Goal: Task Accomplishment & Management: Complete application form

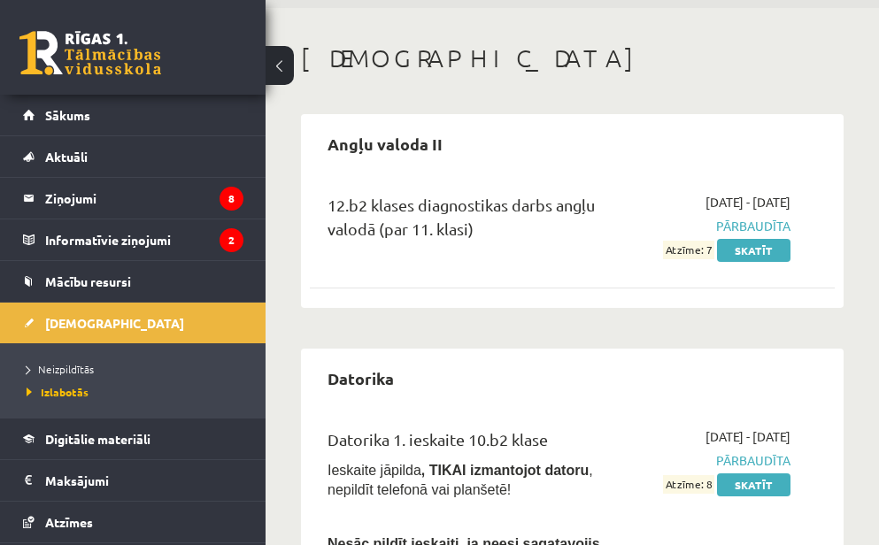
scroll to position [67, 0]
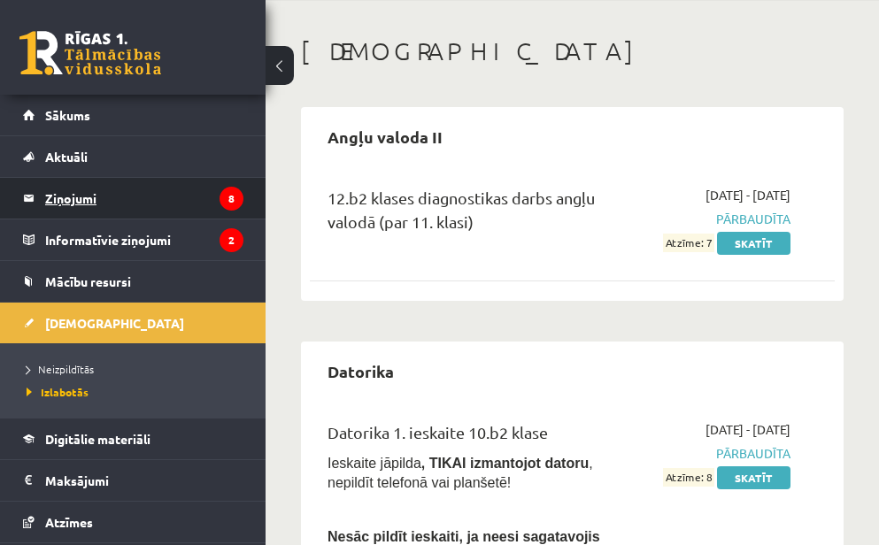
click at [98, 214] on legend "Ziņojumi 8" at bounding box center [144, 198] width 198 height 41
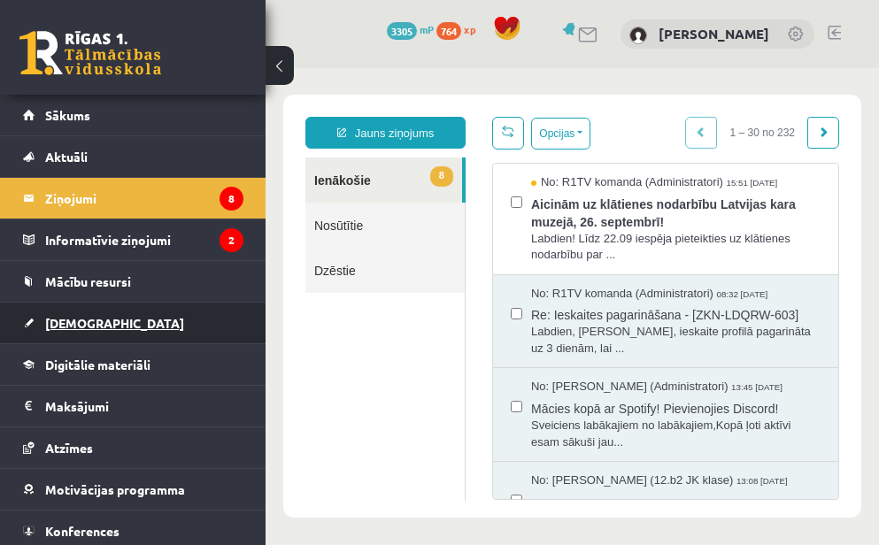
click at [121, 326] on link "[DEMOGRAPHIC_DATA]" at bounding box center [133, 323] width 220 height 41
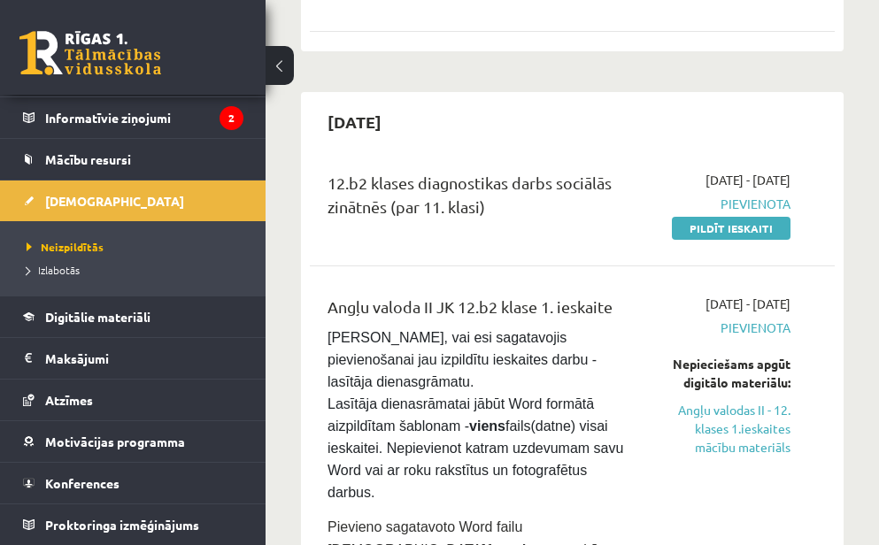
scroll to position [1278, 0]
click at [758, 216] on link "Pildīt ieskaiti" at bounding box center [731, 227] width 119 height 23
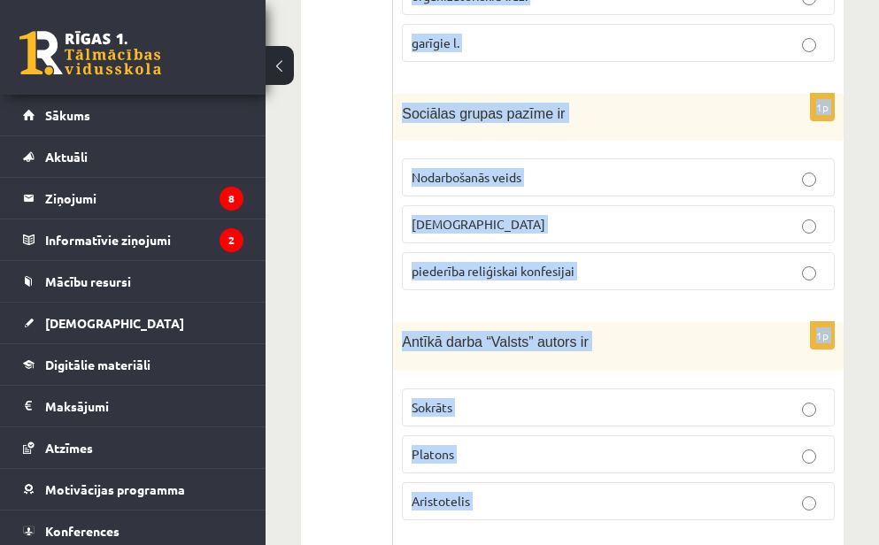
scroll to position [983, 0]
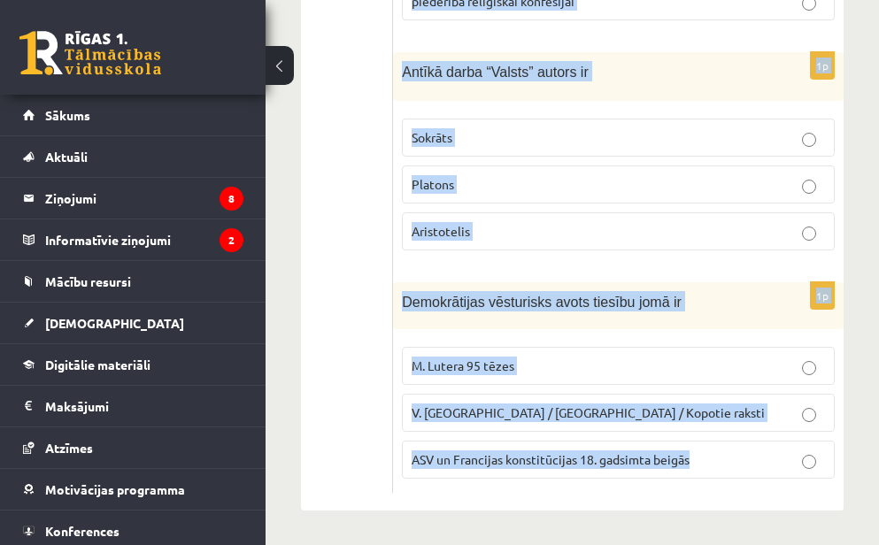
drag, startPoint x: 400, startPoint y: 56, endPoint x: 524, endPoint y: 487, distance: 448.5
copy form "Ideoloģija ir Likumkrājums sistēmisks uzskatu kopums partijas statūti 1p Sakari…"
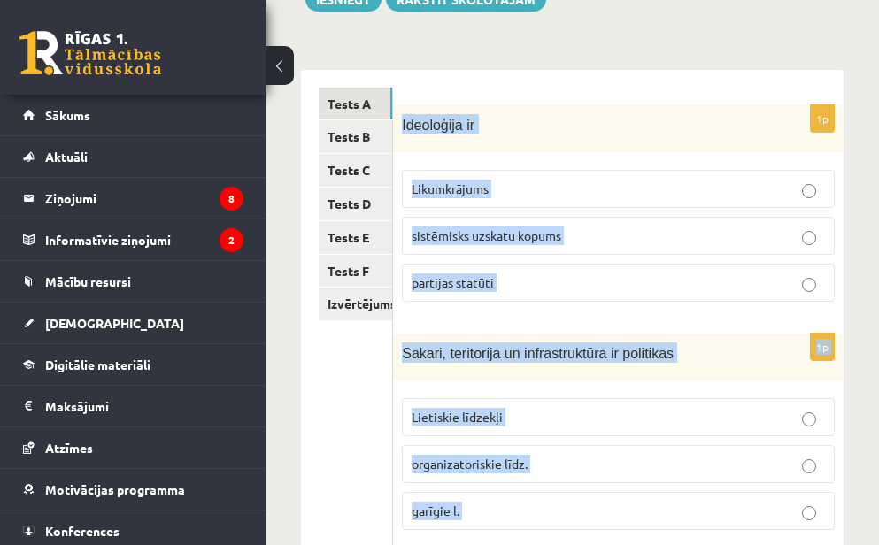
scroll to position [0, 0]
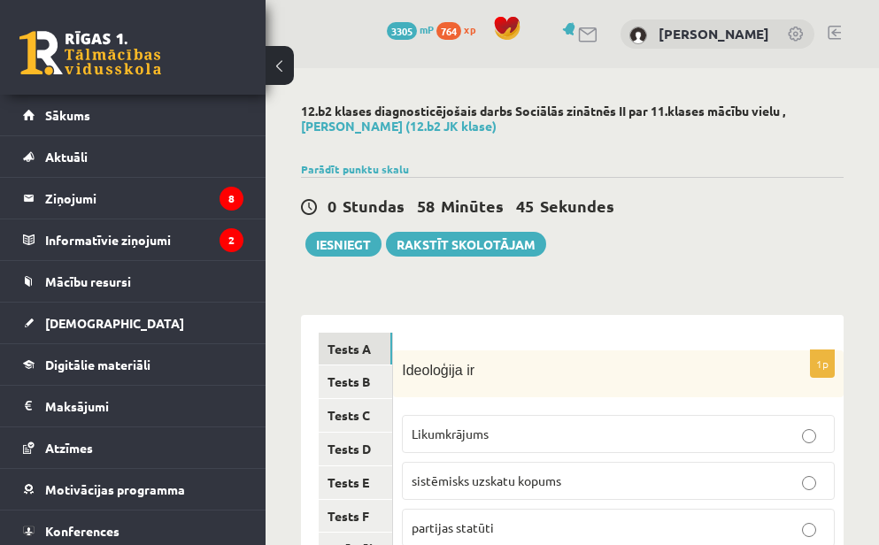
scroll to position [165, 0]
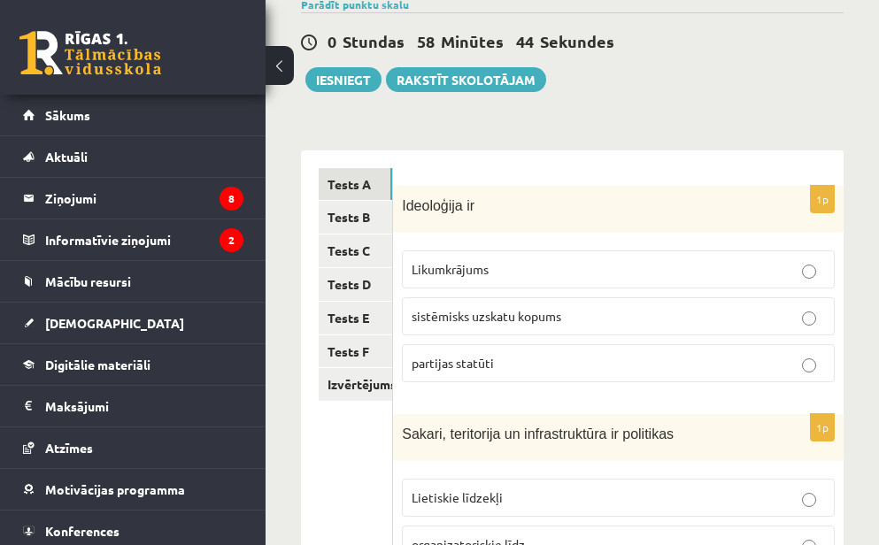
click at [448, 319] on span "sistēmisks uzskatu kopums" at bounding box center [487, 316] width 150 height 16
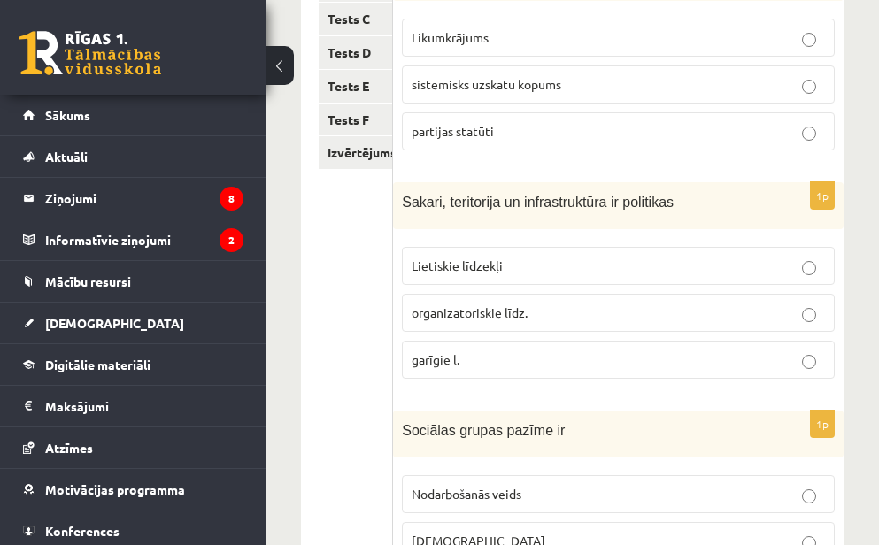
click at [465, 315] on span "organizatoriskie līdz." at bounding box center [470, 312] width 116 height 16
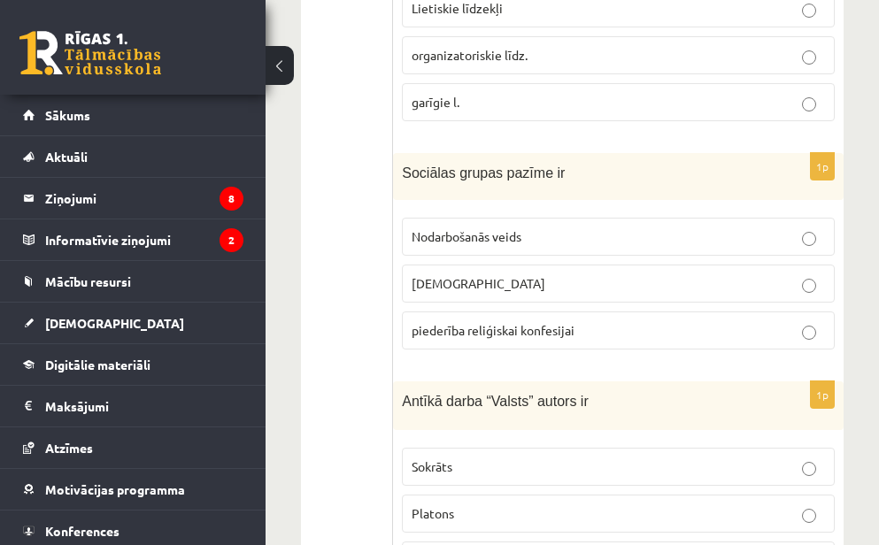
scroll to position [655, 0]
click at [446, 246] on label "Nodarbošanās veids" at bounding box center [618, 236] width 433 height 38
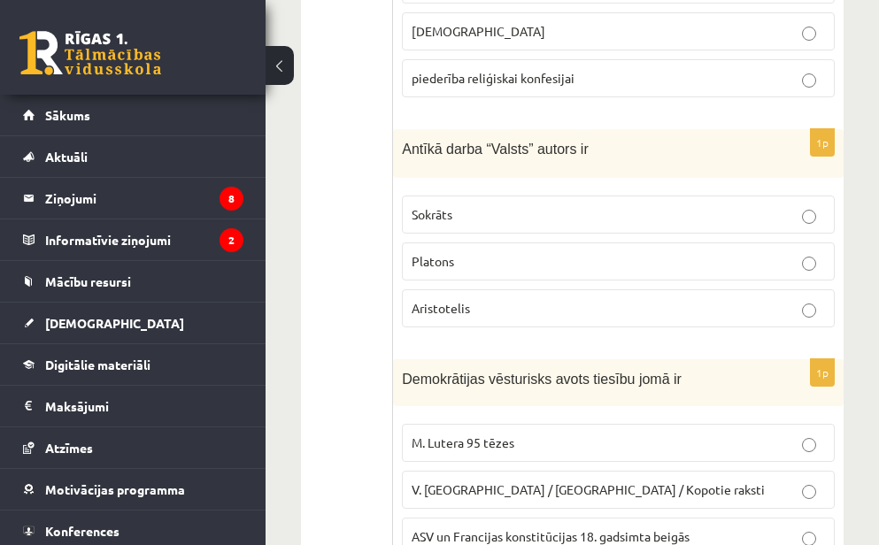
click at [446, 246] on label "Platons" at bounding box center [618, 261] width 433 height 38
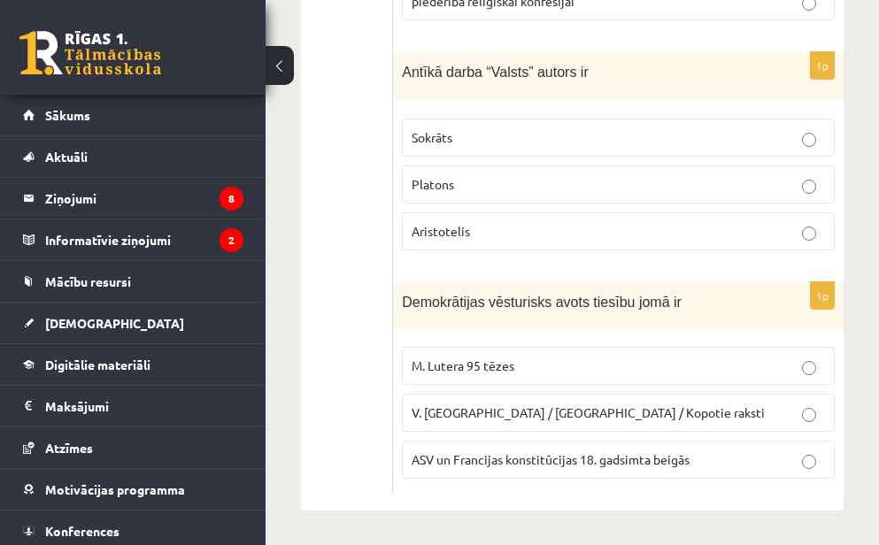
click at [440, 453] on span "ASV un Francijas konstitūcijas 18. gadsimta beigās" at bounding box center [551, 459] width 278 height 16
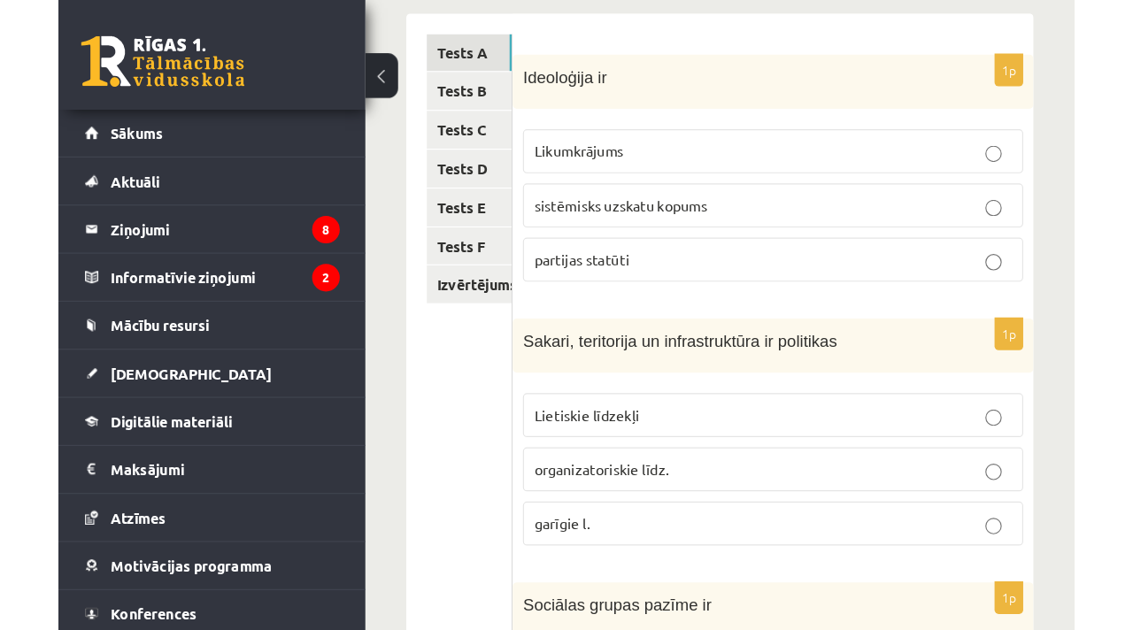
scroll to position [0, 0]
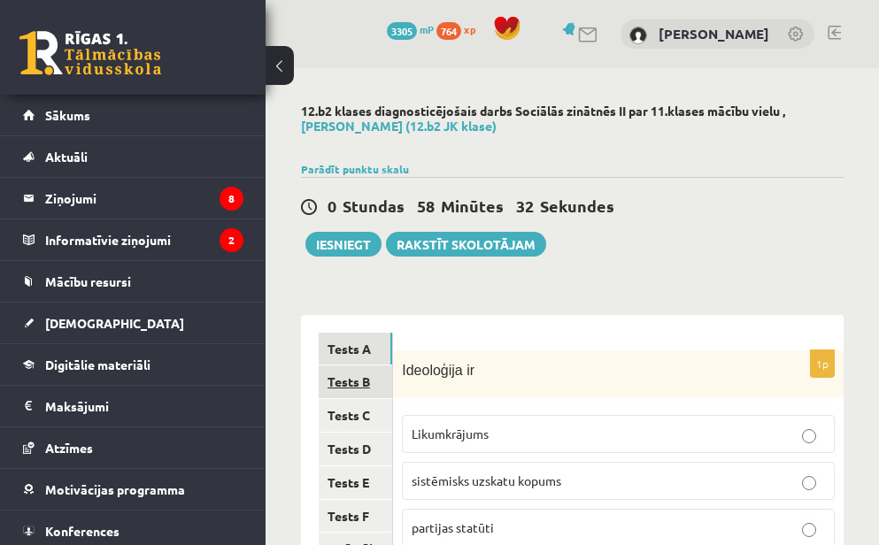
click at [373, 395] on link "Tests B" at bounding box center [355, 382] width 73 height 33
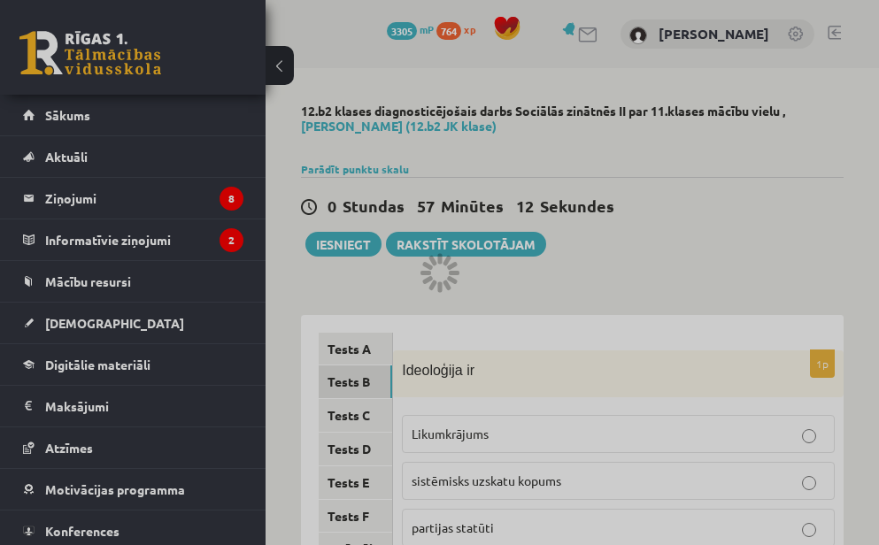
click at [563, 203] on div at bounding box center [439, 272] width 879 height 545
click at [481, 119] on div at bounding box center [439, 272] width 879 height 545
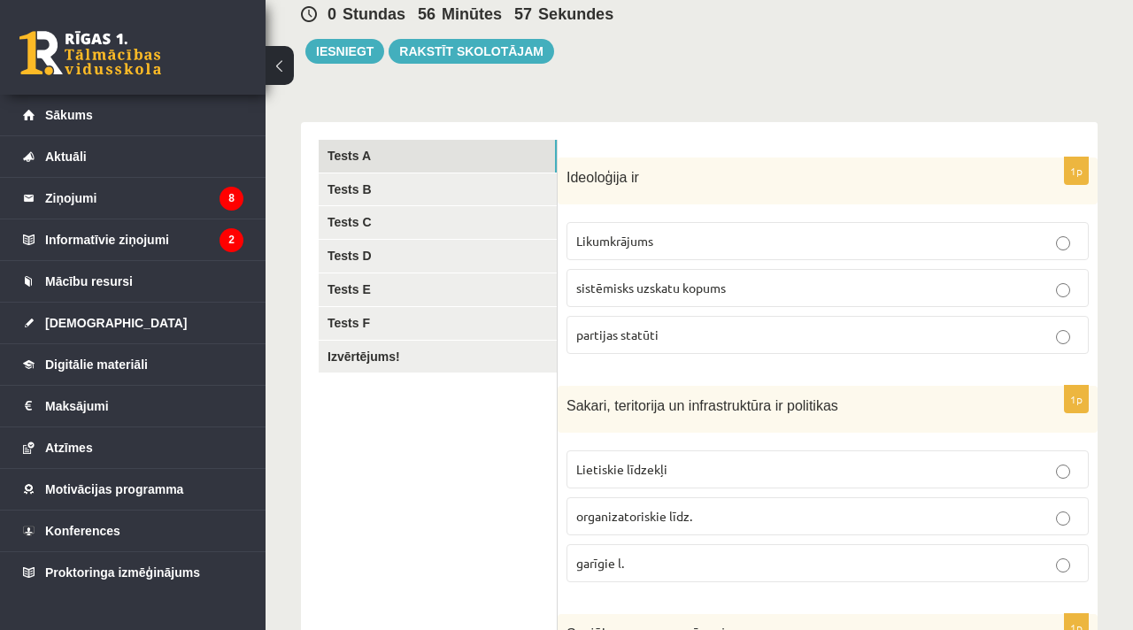
scroll to position [180, 0]
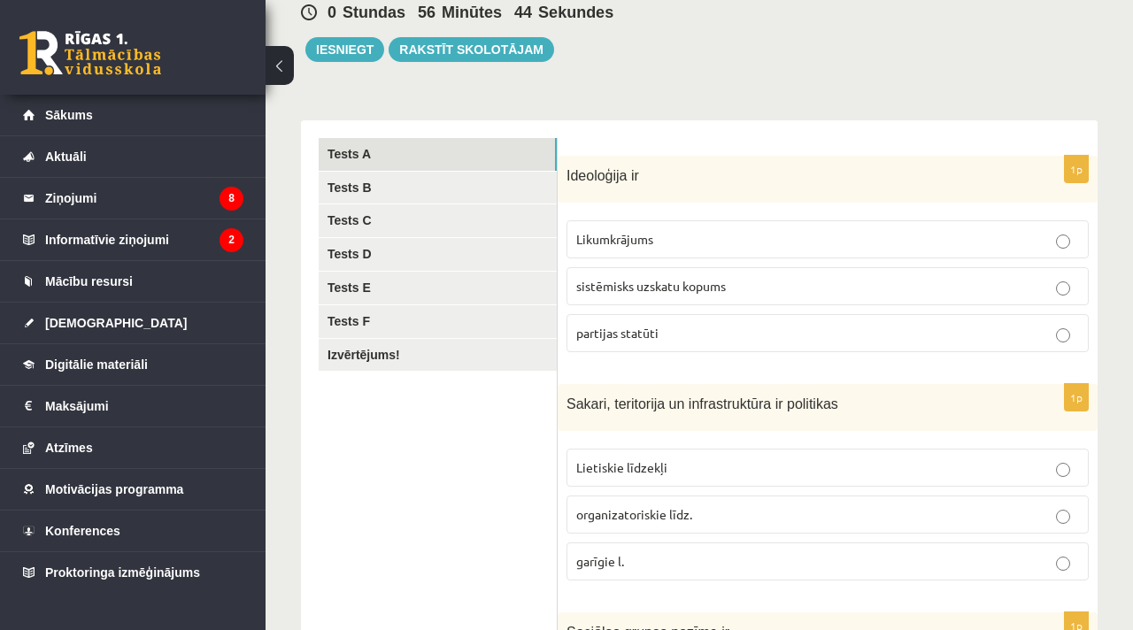
click at [605, 296] on label "sistēmisks uzskatu kopums" at bounding box center [827, 286] width 522 height 38
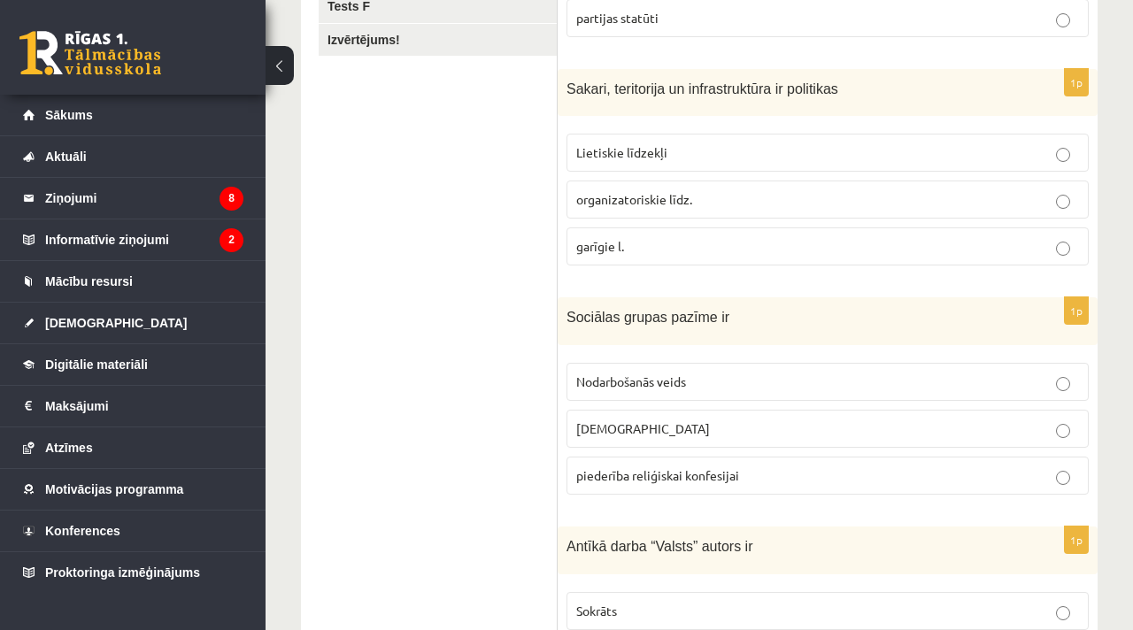
scroll to position [493, 0]
click at [601, 195] on span "organizatoriskie līdz." at bounding box center [634, 201] width 116 height 16
click at [615, 379] on span "Nodarbošanās veids" at bounding box center [631, 383] width 110 height 16
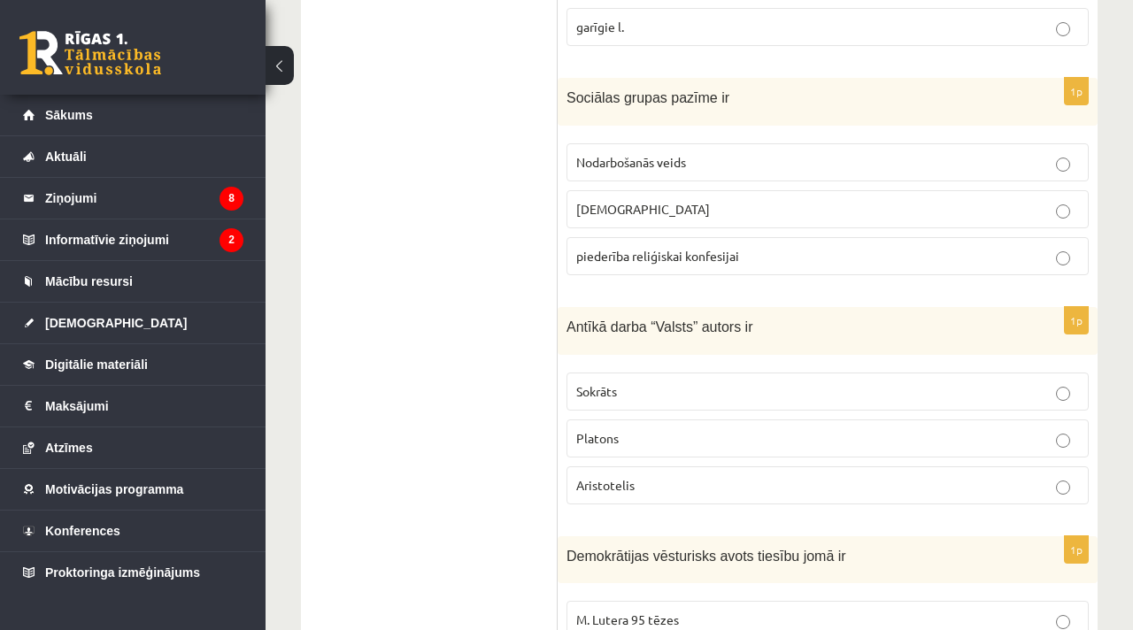
scroll to position [739, 0]
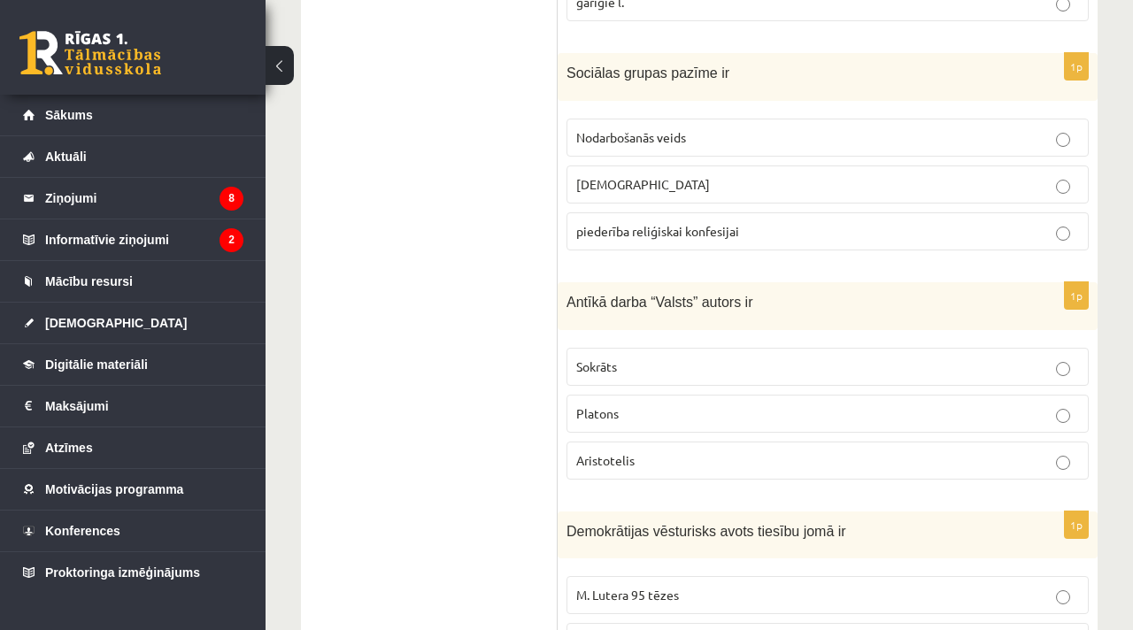
click at [604, 414] on span "Platons" at bounding box center [597, 413] width 42 height 16
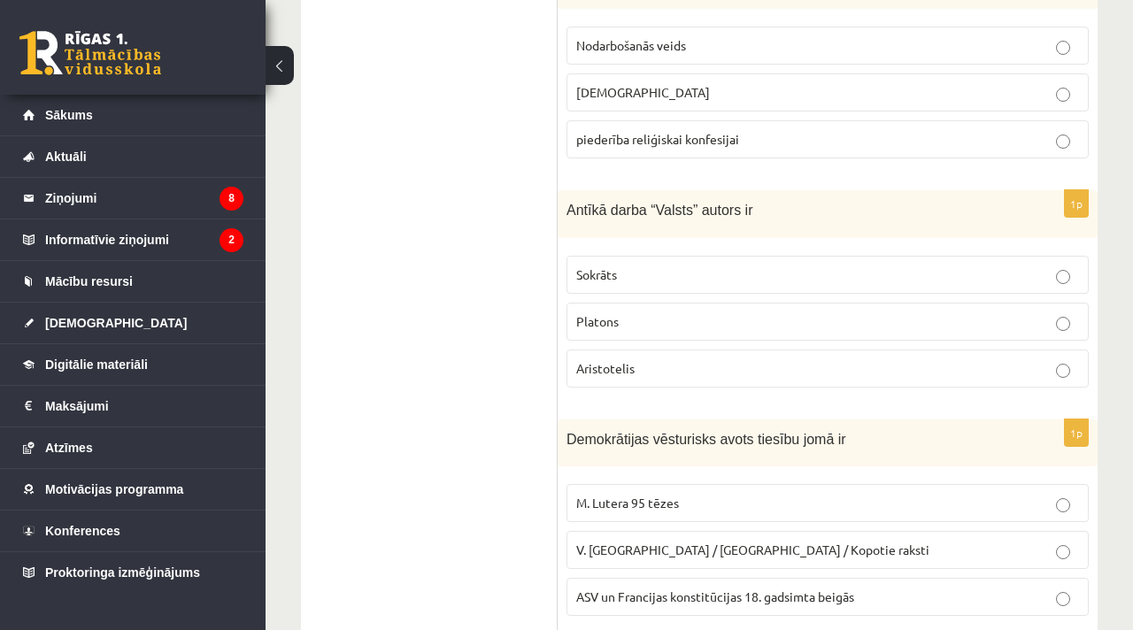
scroll to position [884, 0]
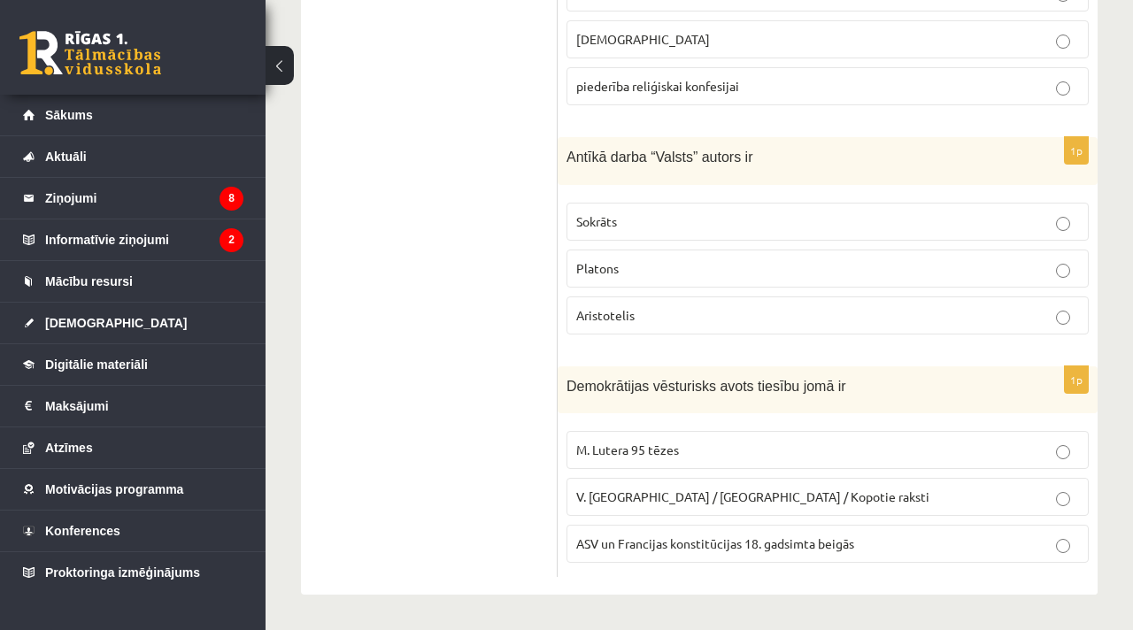
click at [620, 550] on p "ASV un Francijas konstitūcijas 18. gadsimta beigās" at bounding box center [827, 544] width 503 height 19
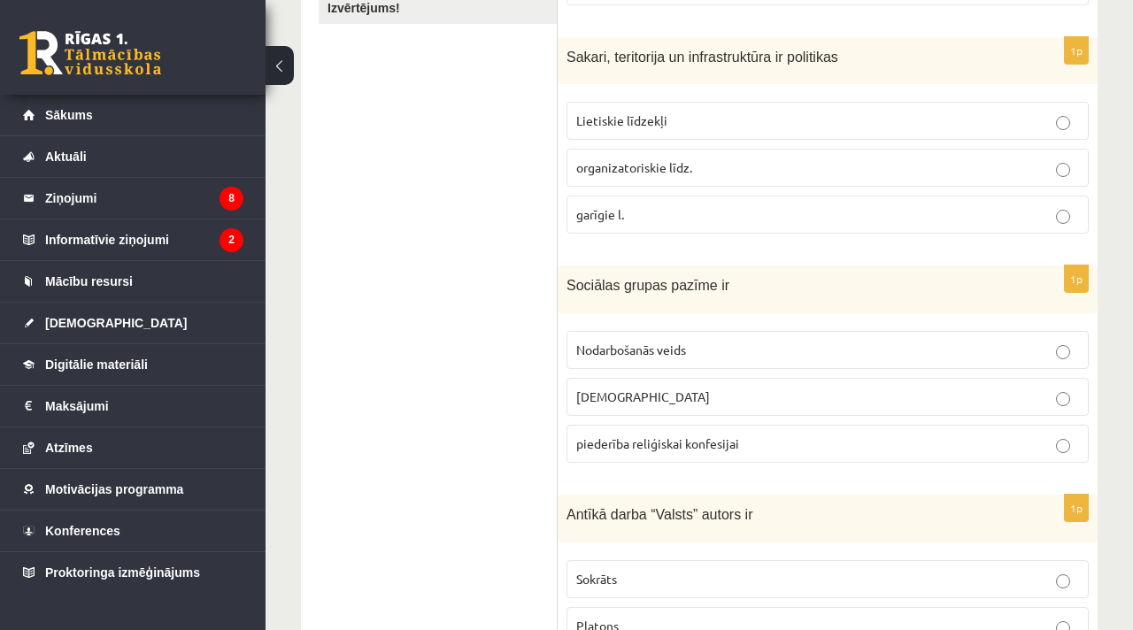
scroll to position [0, 0]
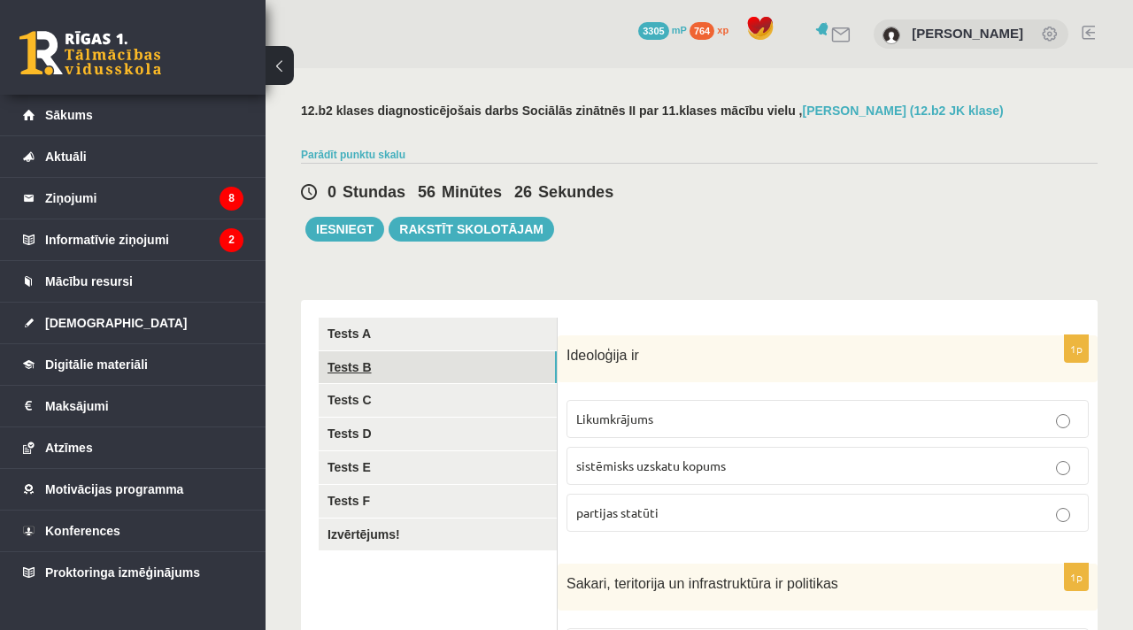
click at [408, 373] on link "Tests B" at bounding box center [438, 367] width 238 height 33
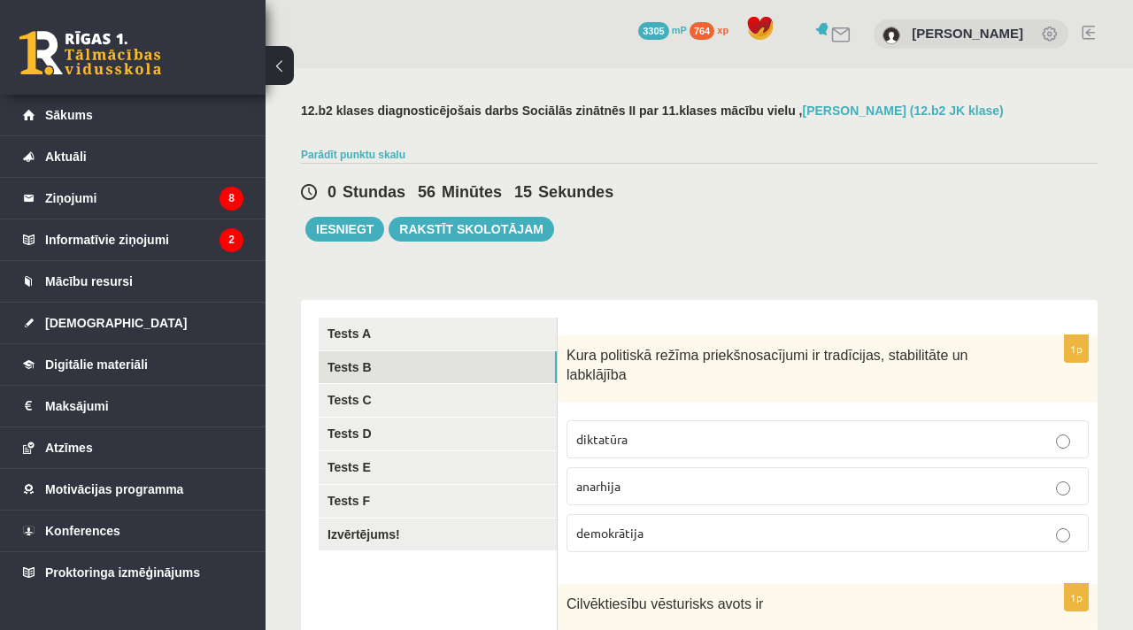
click at [589, 368] on span "Kura politiskā režīma priekšnosacījumi ir tradīcijas, stabilitāte un labklājība" at bounding box center [767, 365] width 402 height 35
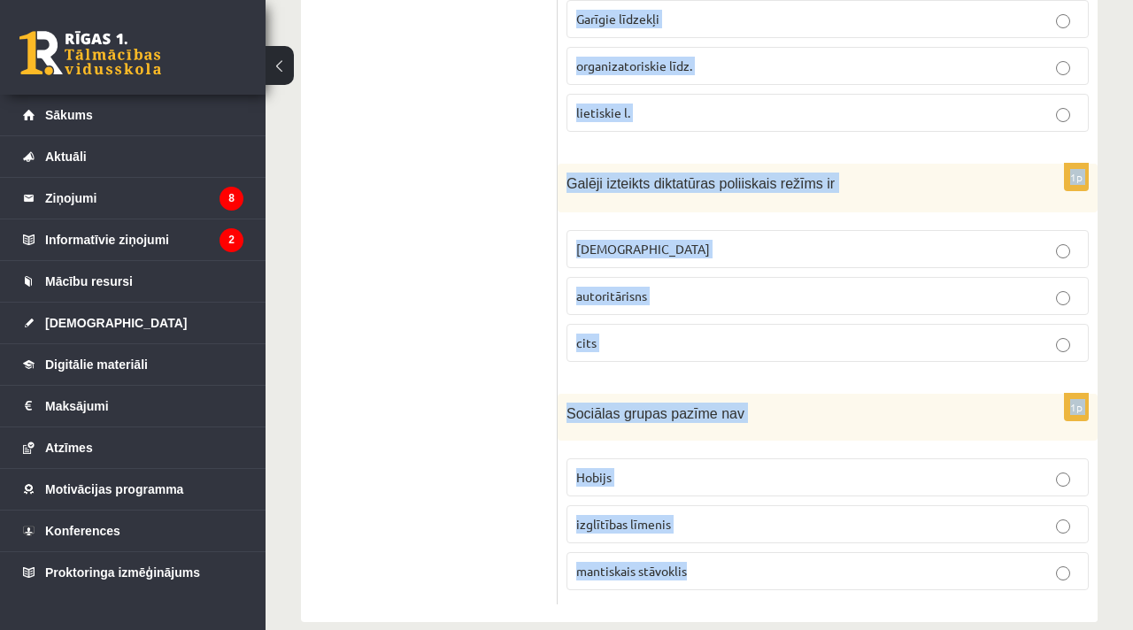
scroll to position [904, 0]
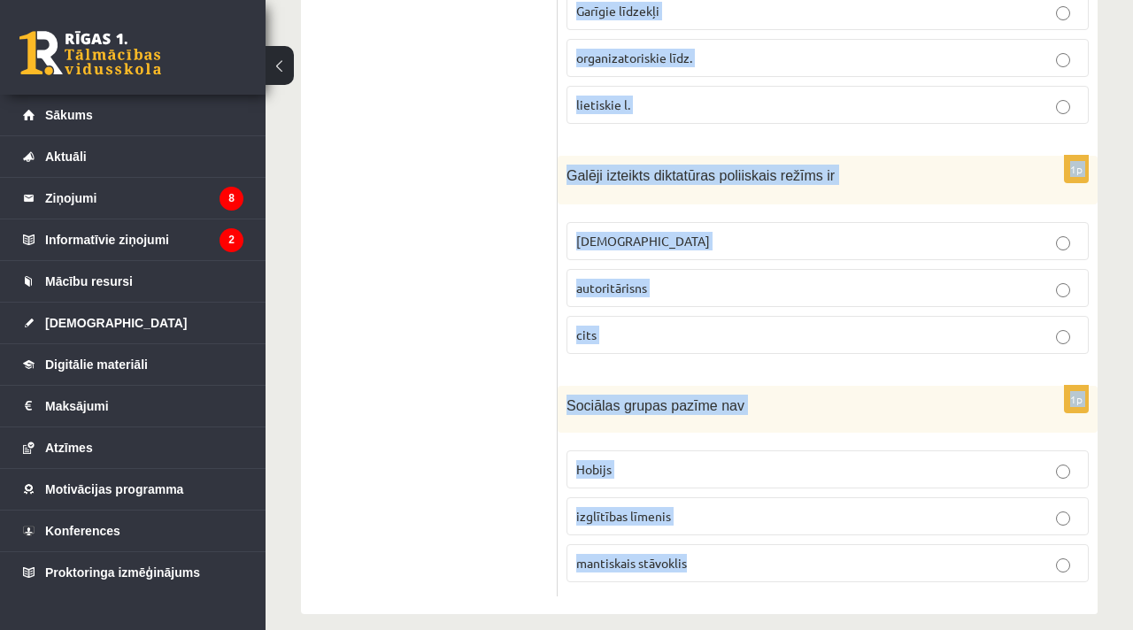
drag, startPoint x: 566, startPoint y: 350, endPoint x: 702, endPoint y: 624, distance: 305.2
copy form "Kura politiskā režīma priekšnosacījumi ir tradīcijas, stabilitāte un labklājība…"
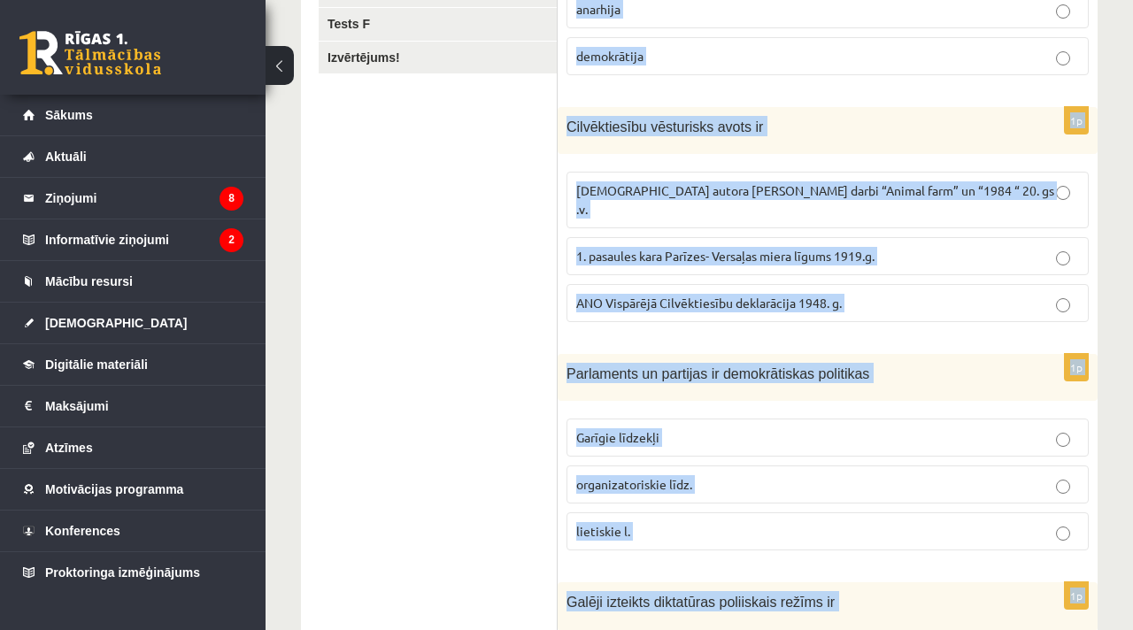
scroll to position [0, 0]
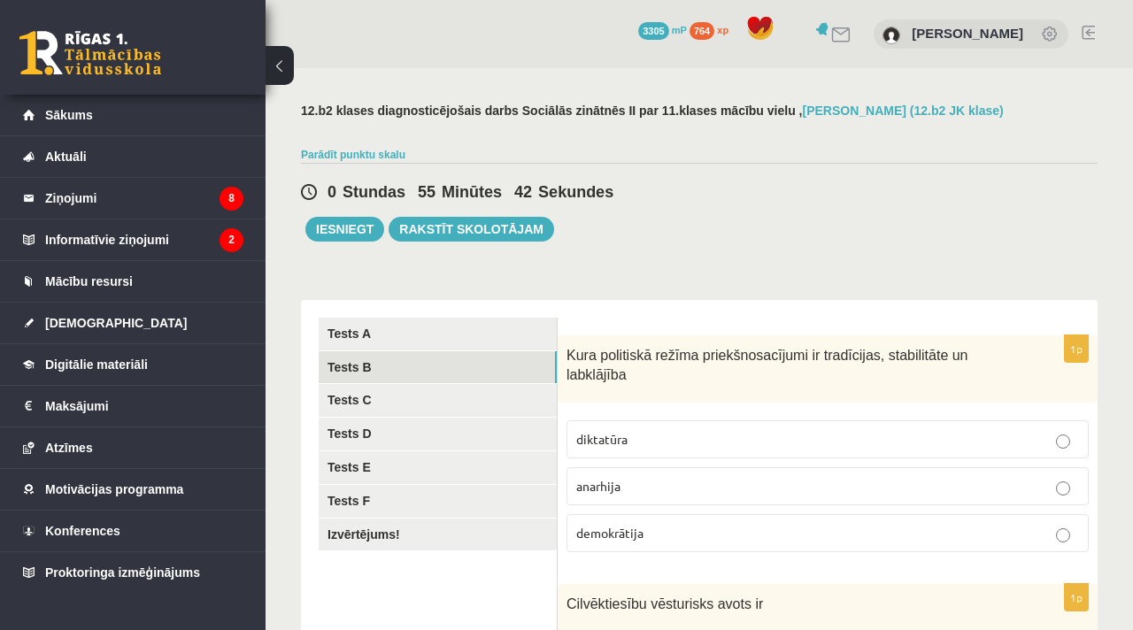
click at [747, 208] on div "0 Stundas 55 Minūtes 42 Sekundes Ieskaite saglabāta! Iesniegt Rakstīt skolotājam" at bounding box center [699, 202] width 797 height 79
click at [738, 522] on label "demokrātija" at bounding box center [827, 533] width 522 height 38
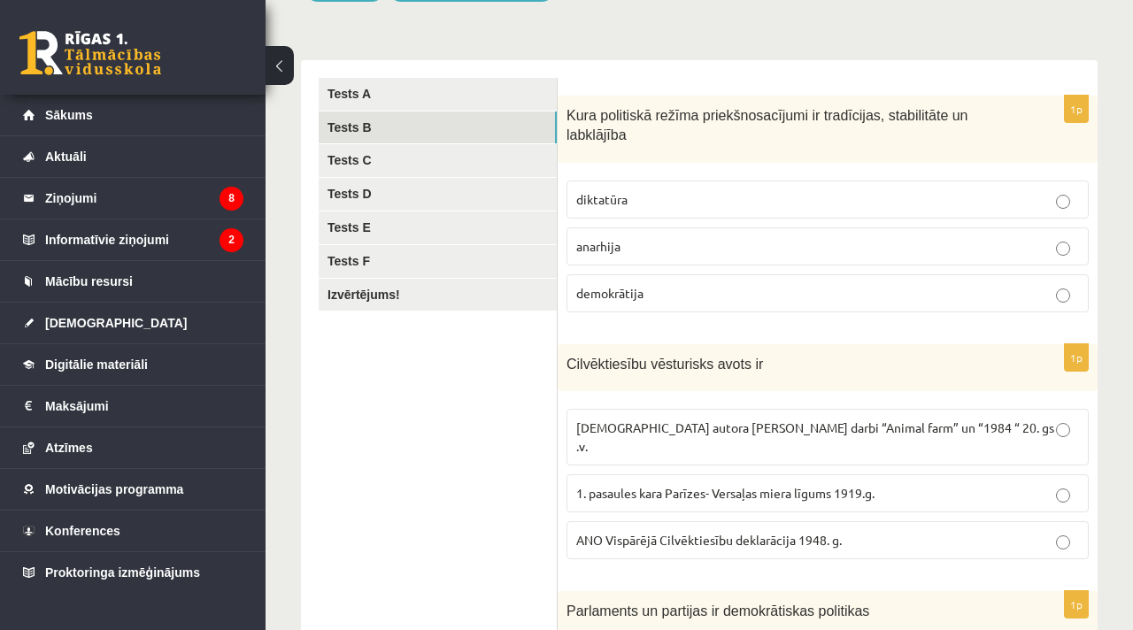
scroll to position [238, 0]
click at [684, 493] on label "1. pasaules kara Parīzes- Versaļas miera līgums 1919.g." at bounding box center [827, 495] width 522 height 38
click at [685, 533] on p "ANO Vispārējā Cilvēktiesību deklarācija 1948. g." at bounding box center [827, 542] width 503 height 19
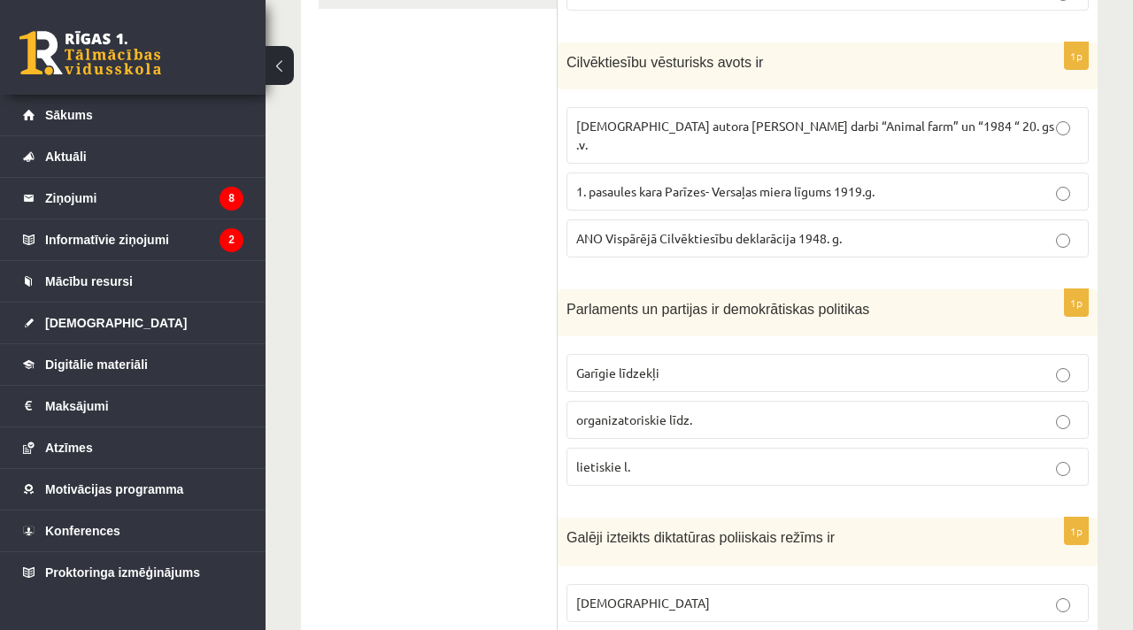
scroll to position [547, 0]
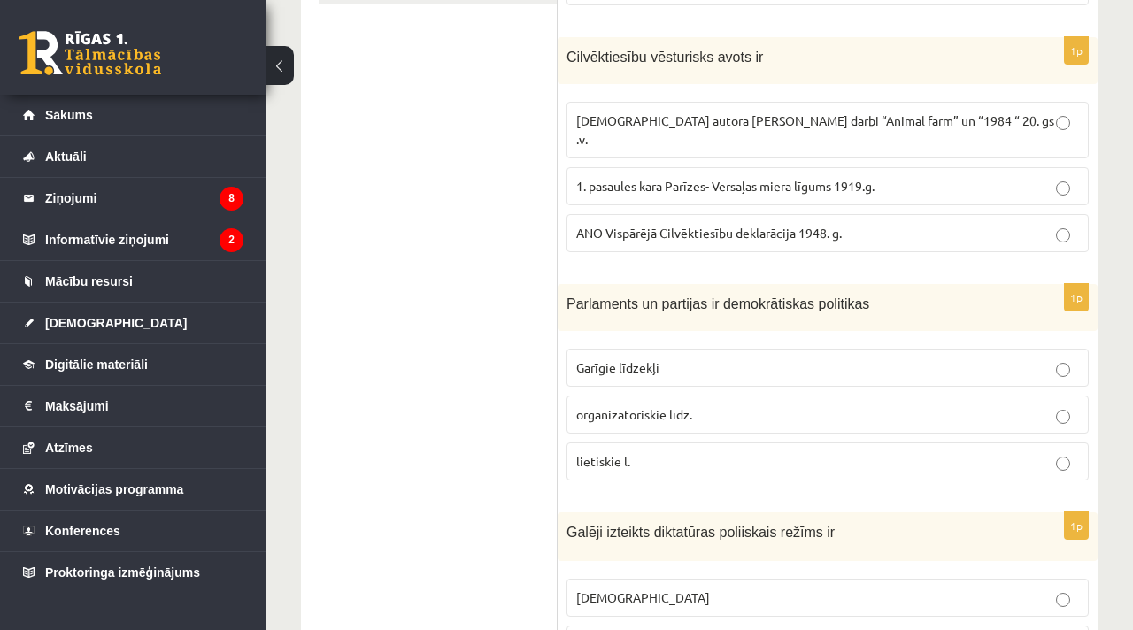
click at [683, 406] on span "organizatoriskie līdz." at bounding box center [634, 414] width 116 height 16
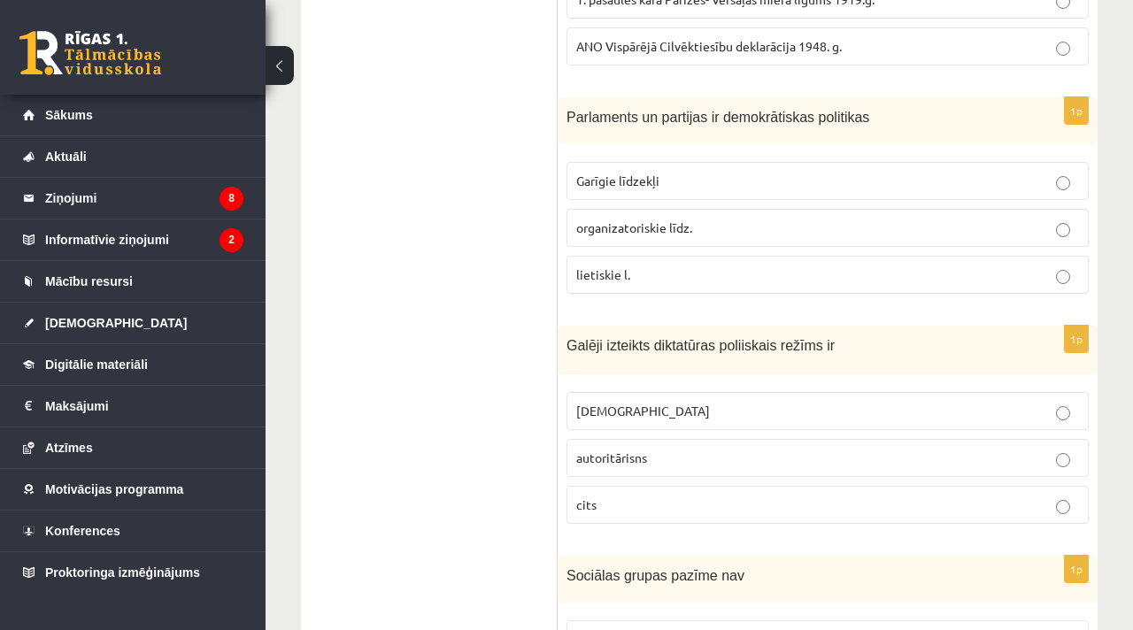
scroll to position [731, 0]
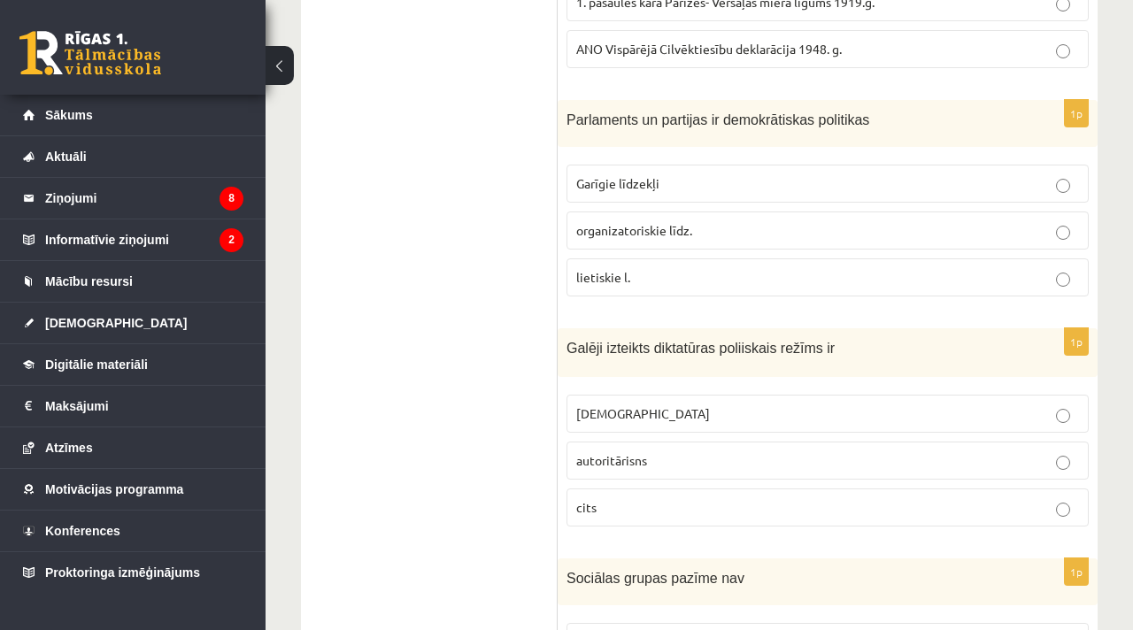
click at [662, 404] on p "totalitārisms" at bounding box center [827, 413] width 503 height 19
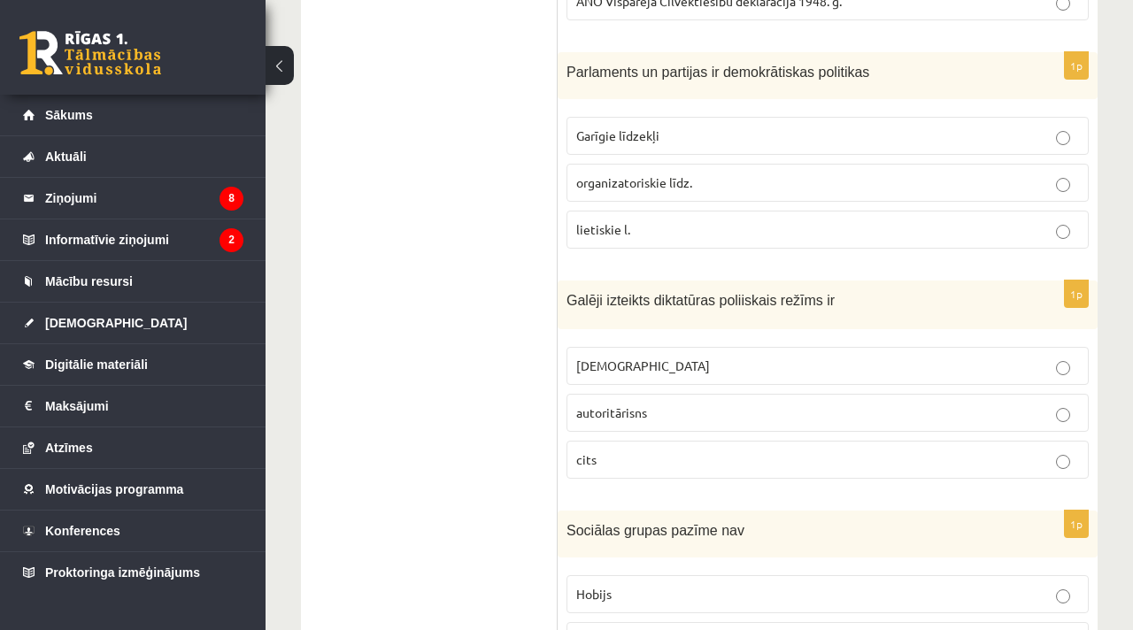
scroll to position [904, 0]
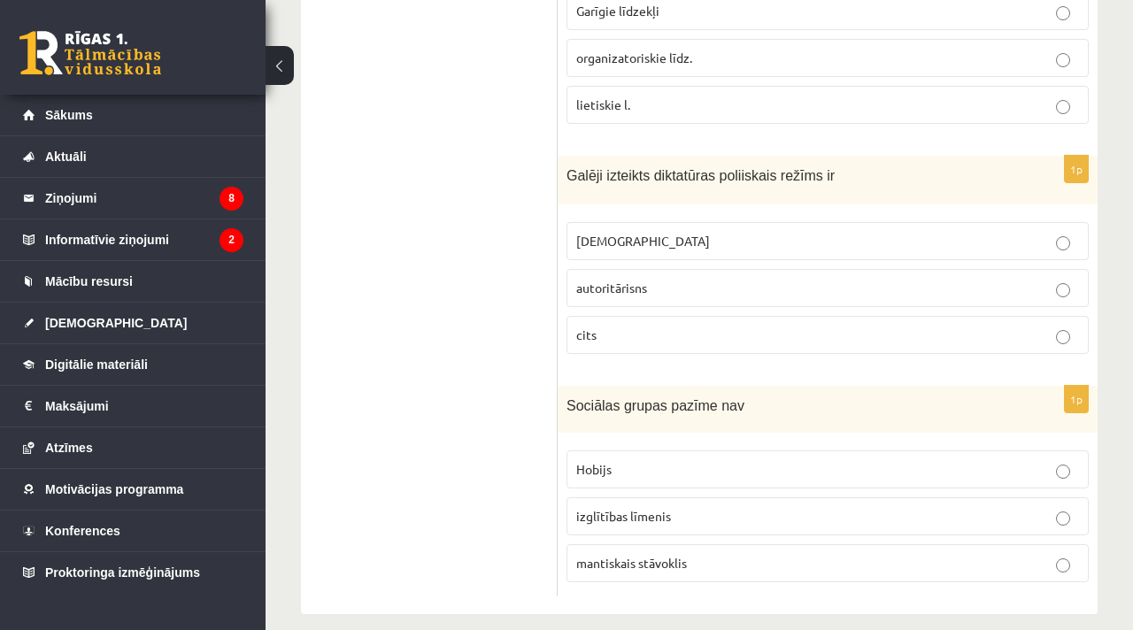
click at [650, 460] on p "Hobijs" at bounding box center [827, 469] width 503 height 19
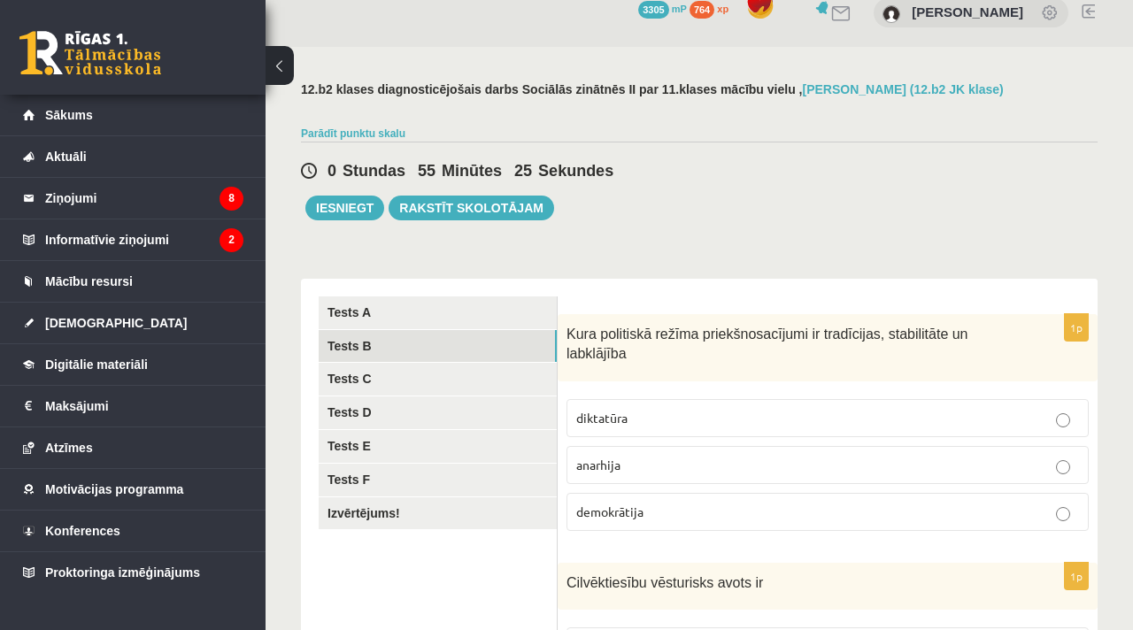
scroll to position [0, 0]
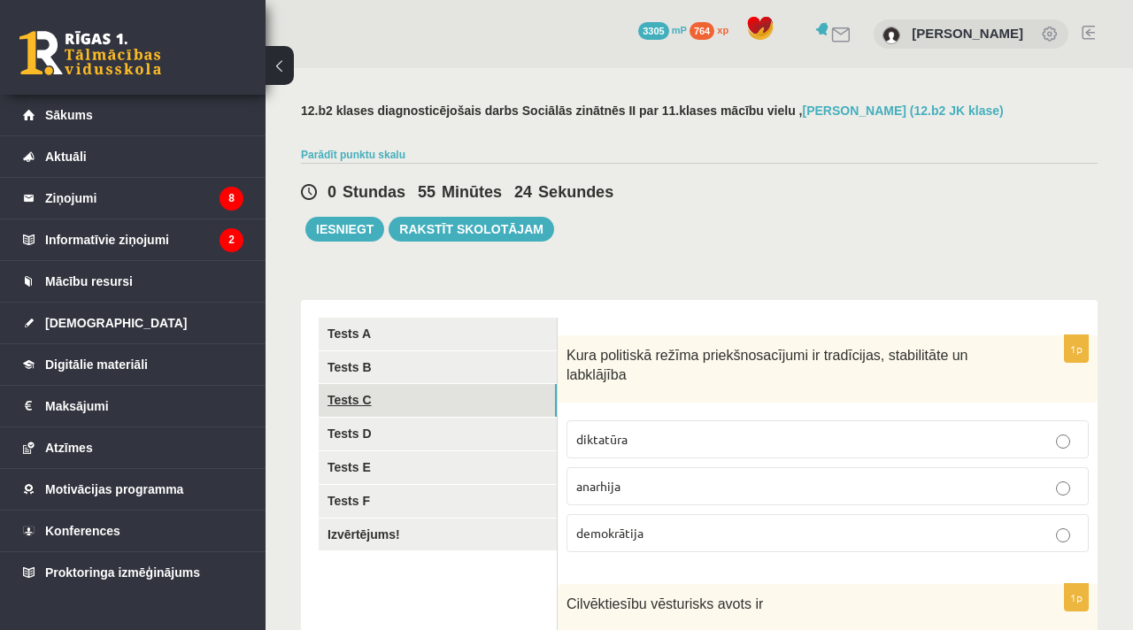
click at [496, 389] on link "Tests C" at bounding box center [438, 400] width 238 height 33
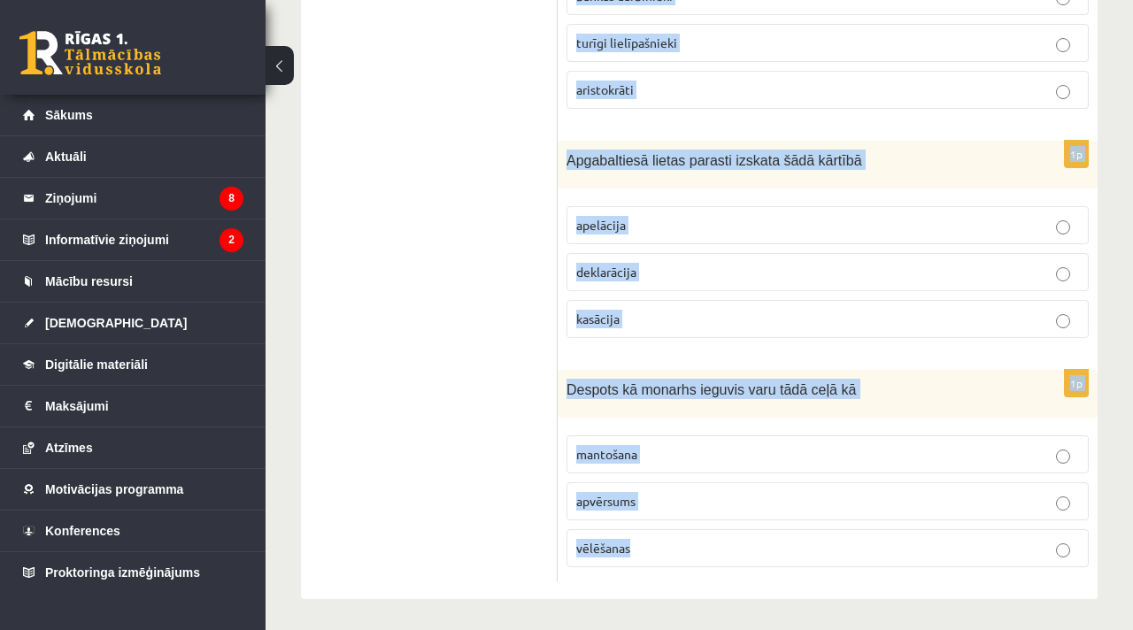
scroll to position [904, 0]
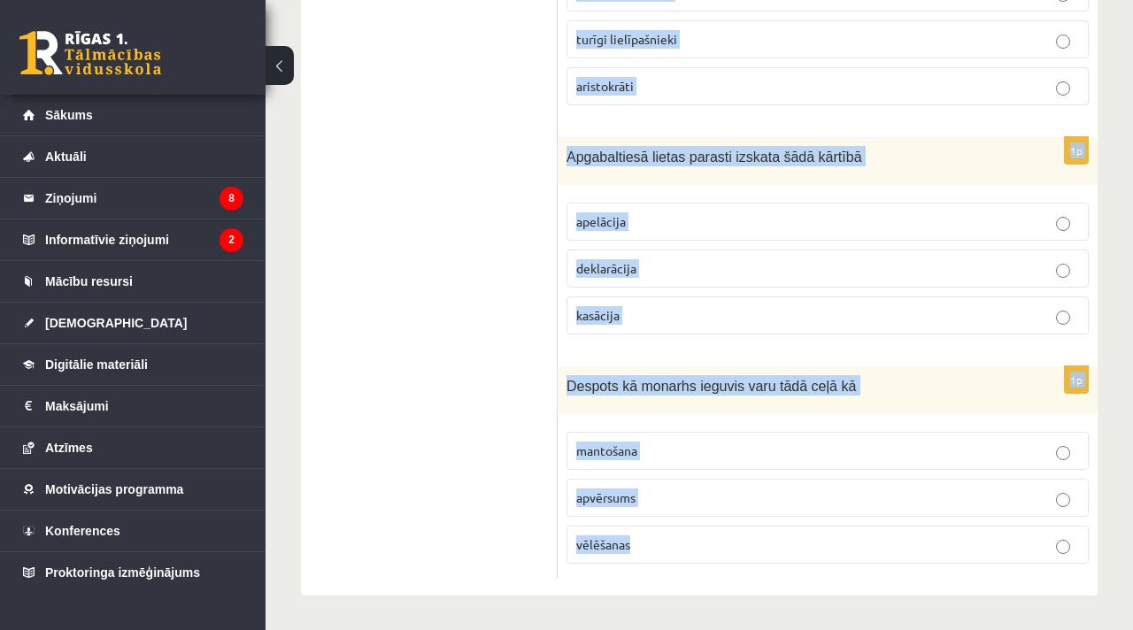
drag, startPoint x: 565, startPoint y: 355, endPoint x: 654, endPoint y: 629, distance: 288.6
copy form "Kura pēc nozīmes kā valsts amatpersona ir Saeimas priekšsēdētājs ? pirmā 3. 2. …"
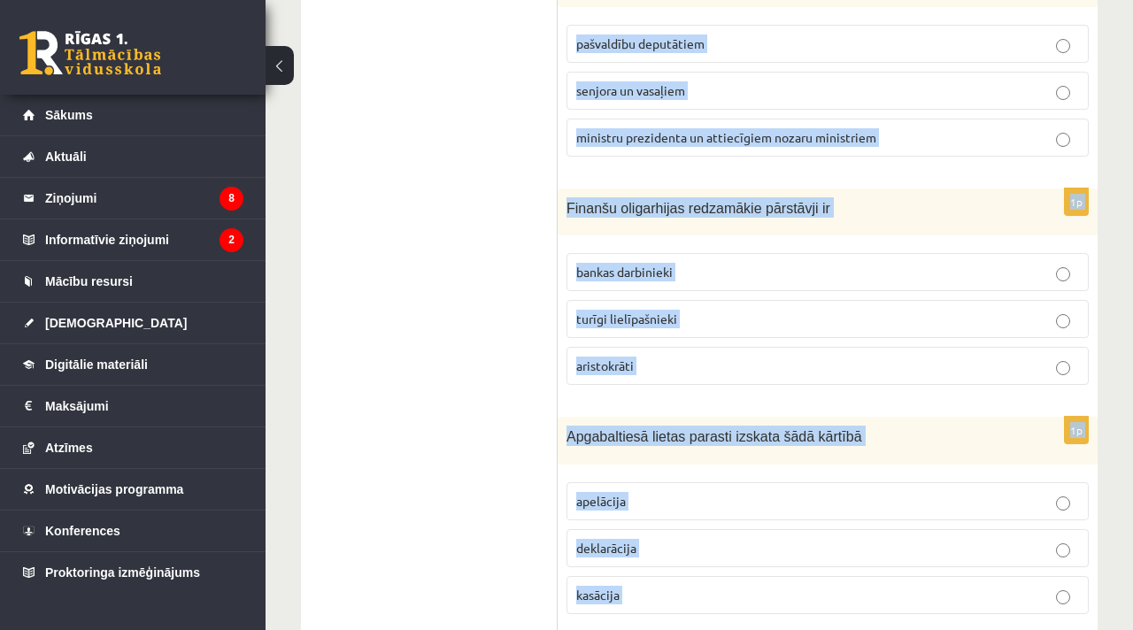
scroll to position [0, 0]
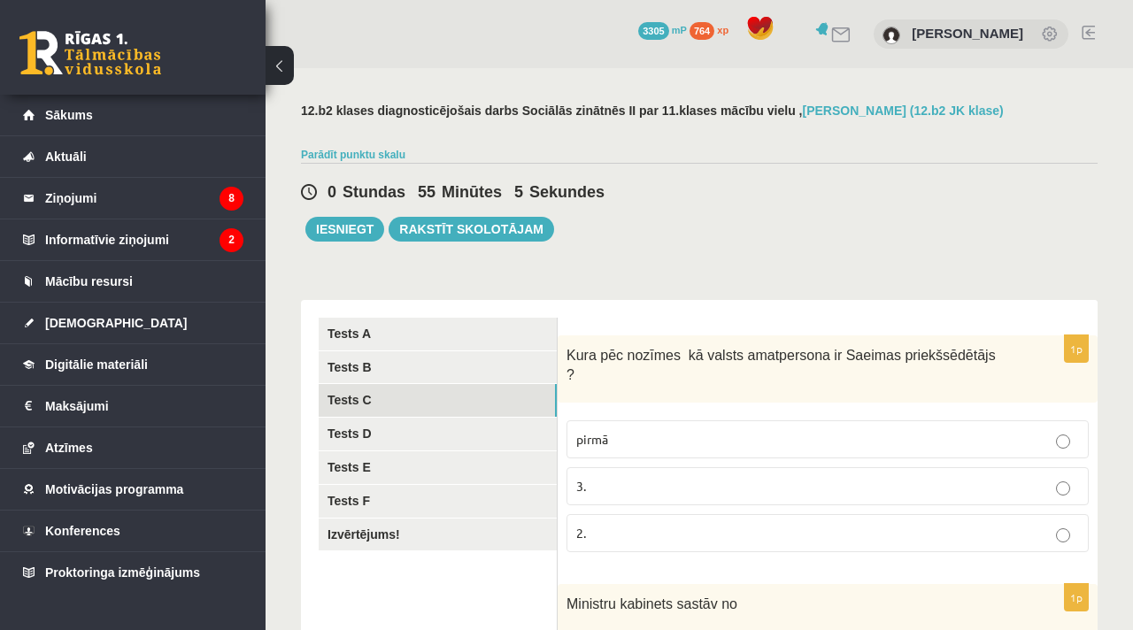
click at [686, 219] on div "0 Stundas 55 Minūtes 5 Sekundes Ieskaite saglabāta! Iesniegt Rakstīt skolotājam" at bounding box center [699, 202] width 797 height 79
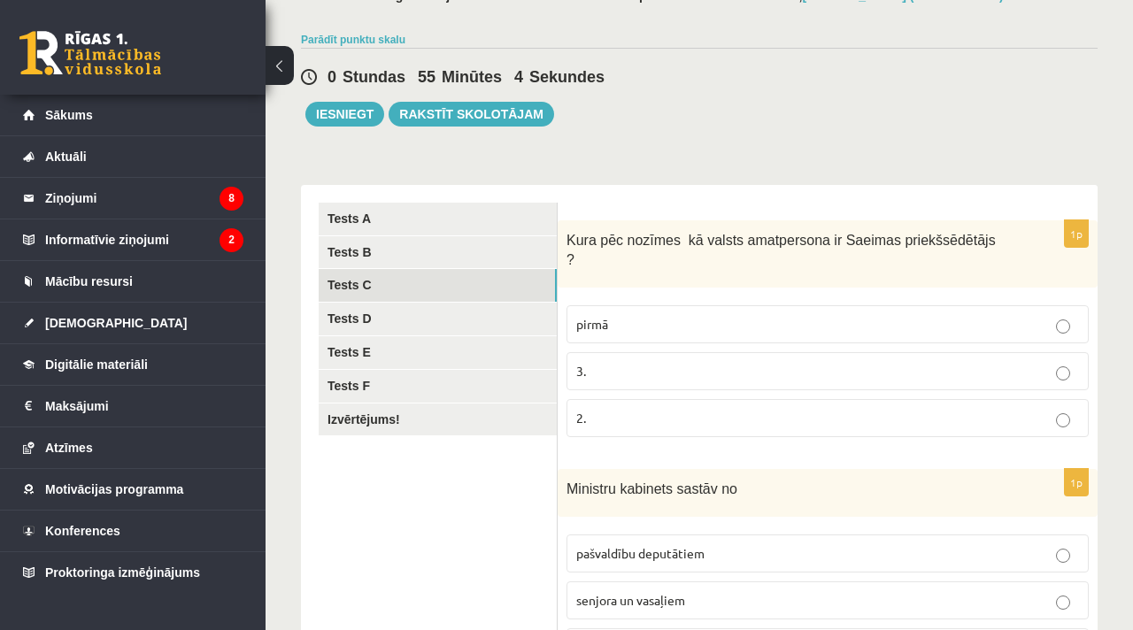
scroll to position [165, 0]
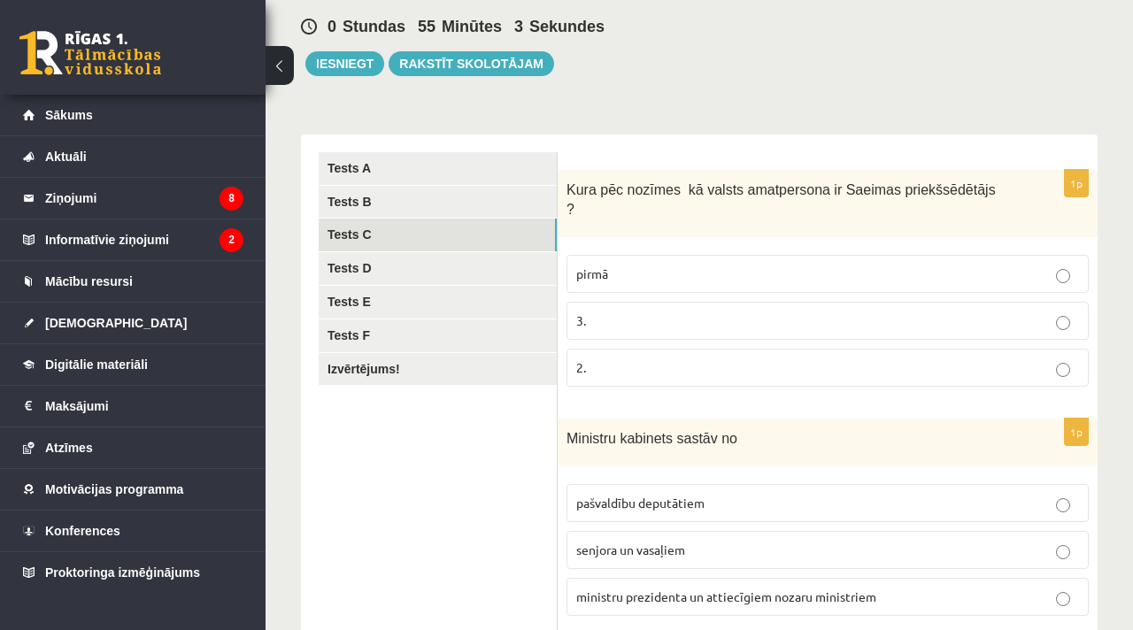
click at [672, 326] on p "3." at bounding box center [827, 321] width 503 height 19
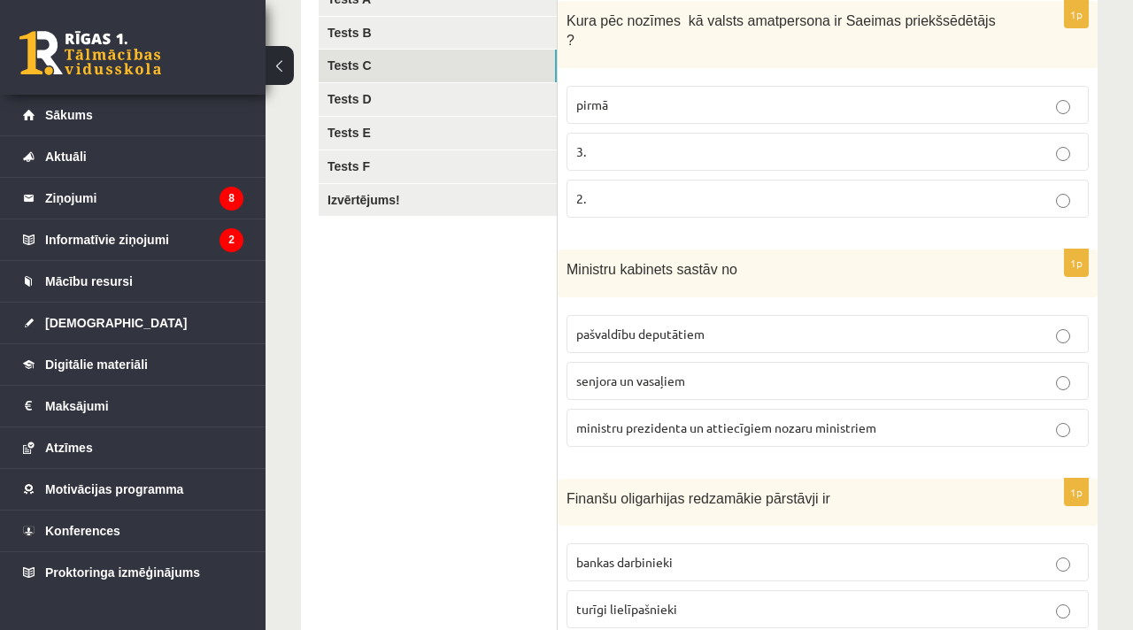
scroll to position [331, 0]
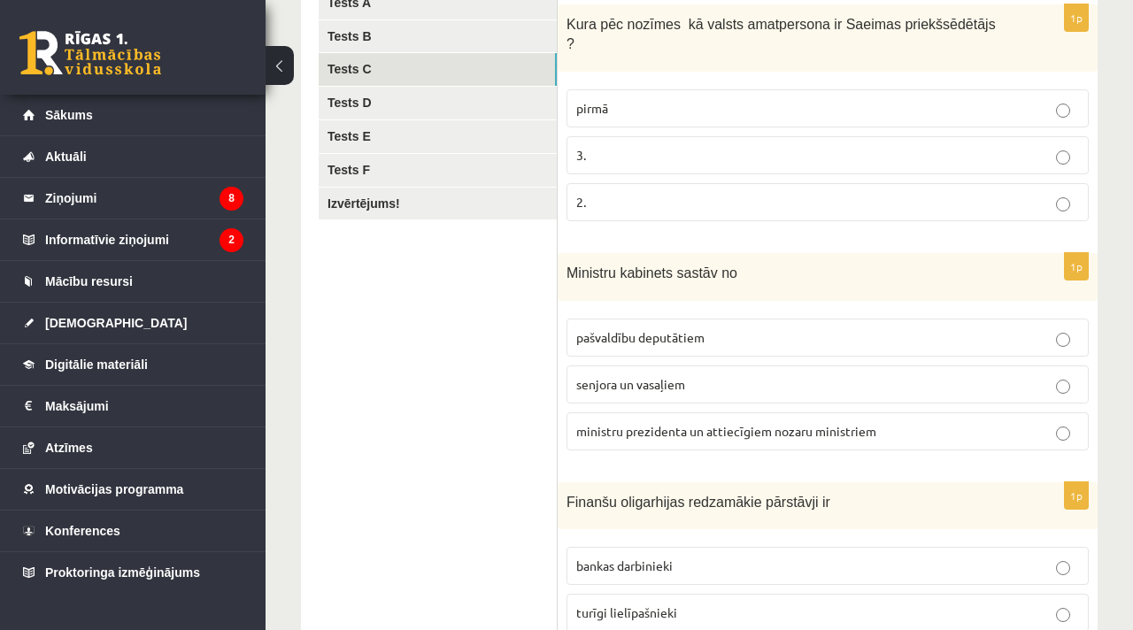
click at [664, 424] on span "ministru prezidenta un attiecīgiem nozaru ministriem" at bounding box center [726, 431] width 300 height 16
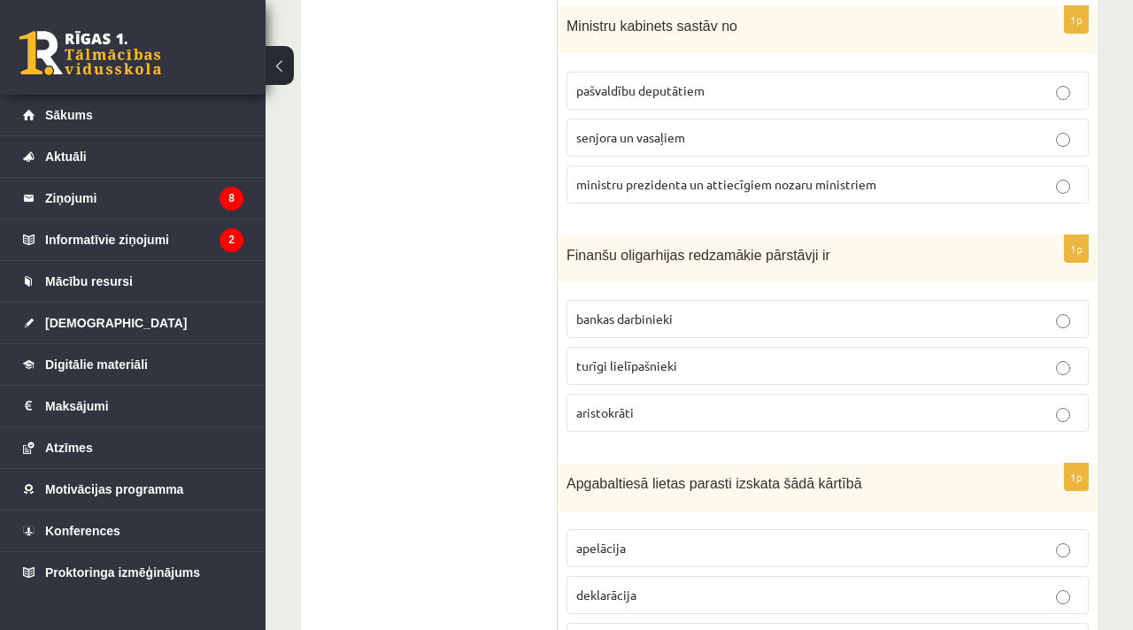
scroll to position [579, 0]
click at [631, 372] on p "turīgi lielīpašnieki" at bounding box center [827, 365] width 503 height 19
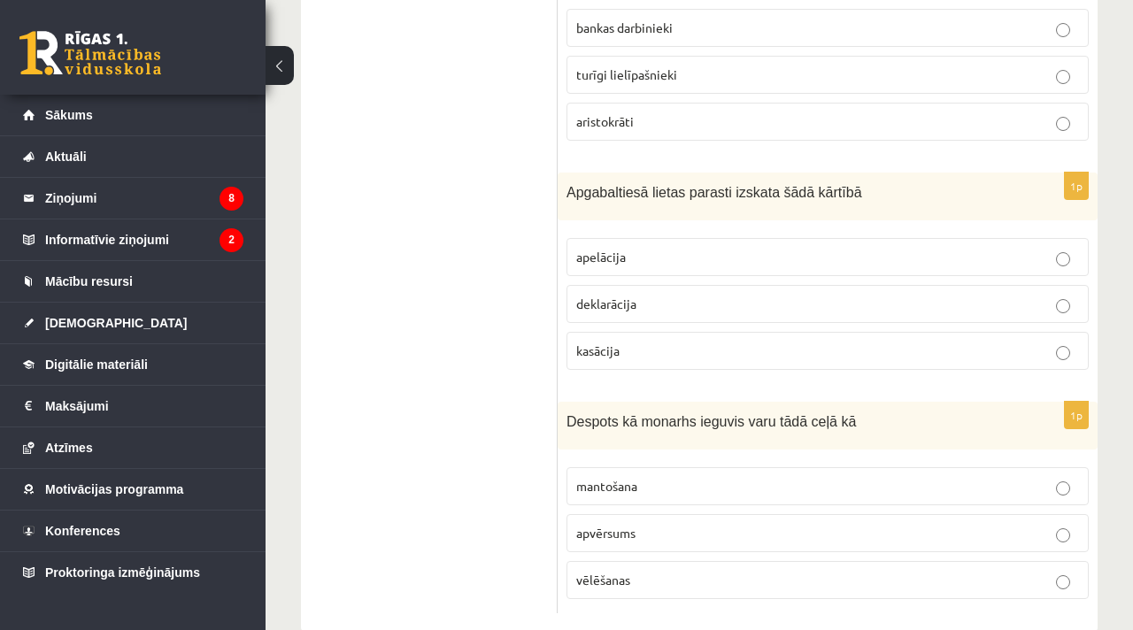
scroll to position [867, 0]
click at [584, 250] on span "apelācija" at bounding box center [601, 258] width 50 height 16
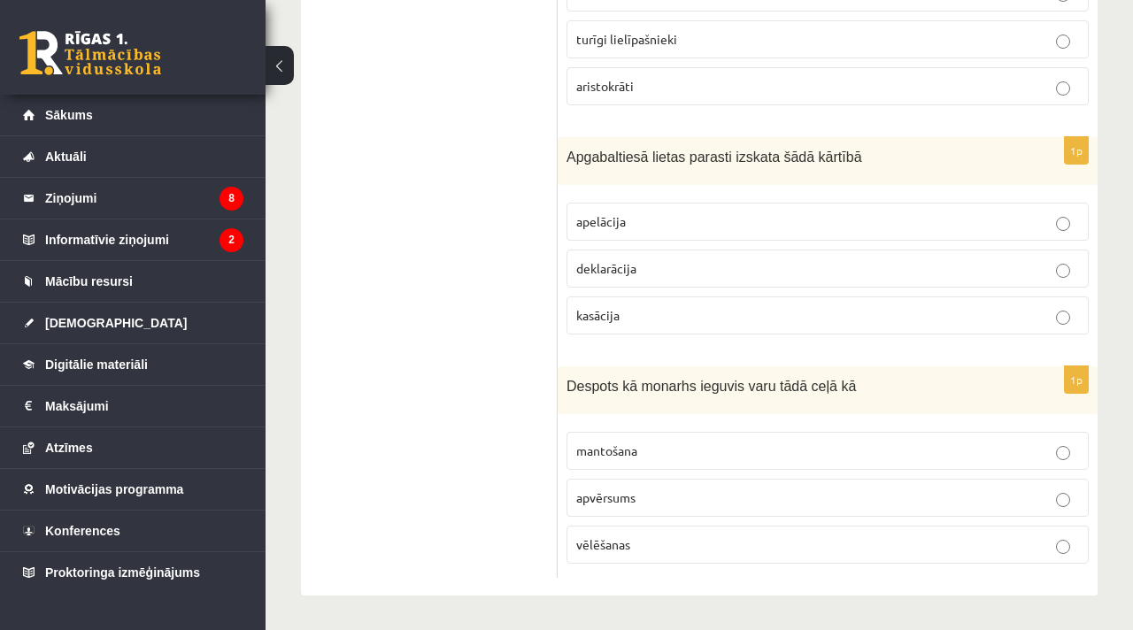
click at [593, 512] on label "apvērsums" at bounding box center [827, 498] width 522 height 38
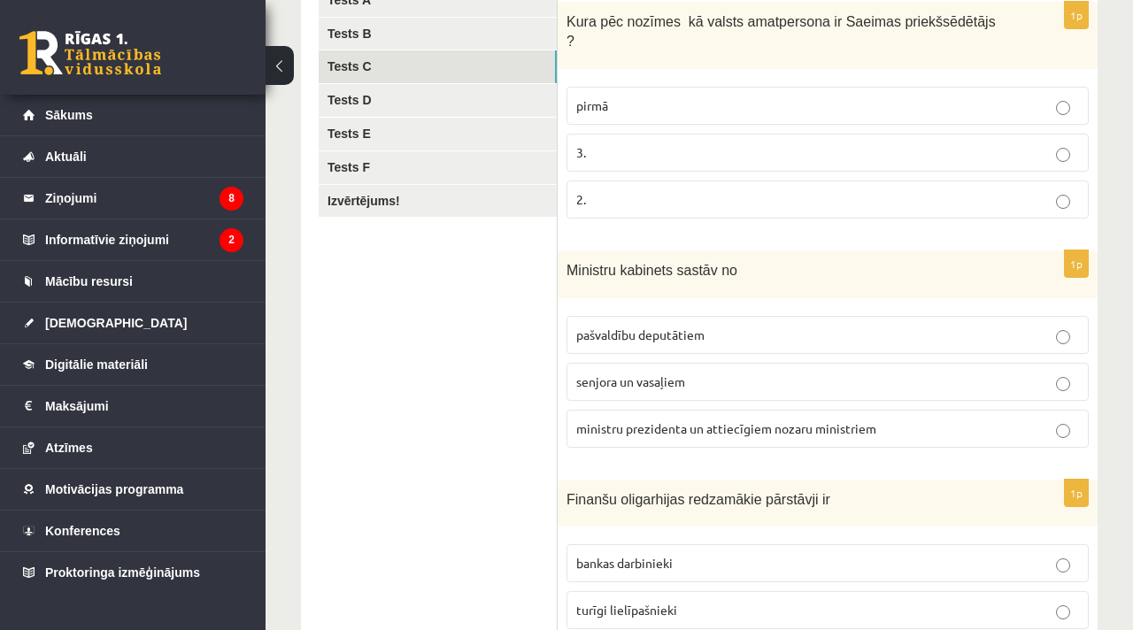
scroll to position [0, 0]
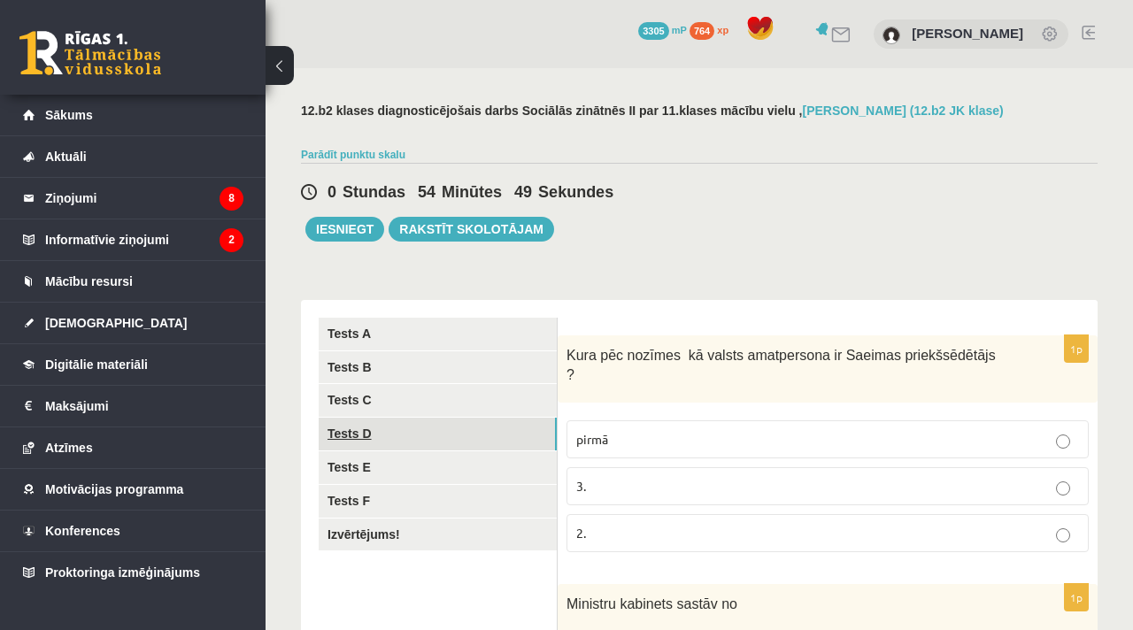
click at [448, 427] on link "Tests D" at bounding box center [438, 434] width 238 height 33
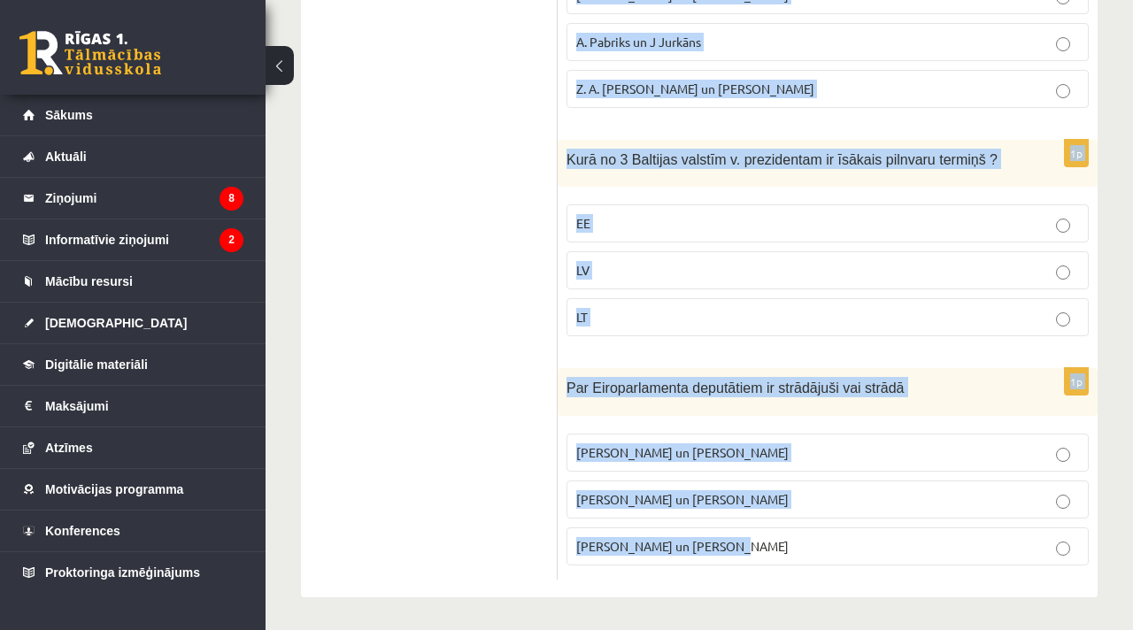
scroll to position [903, 0]
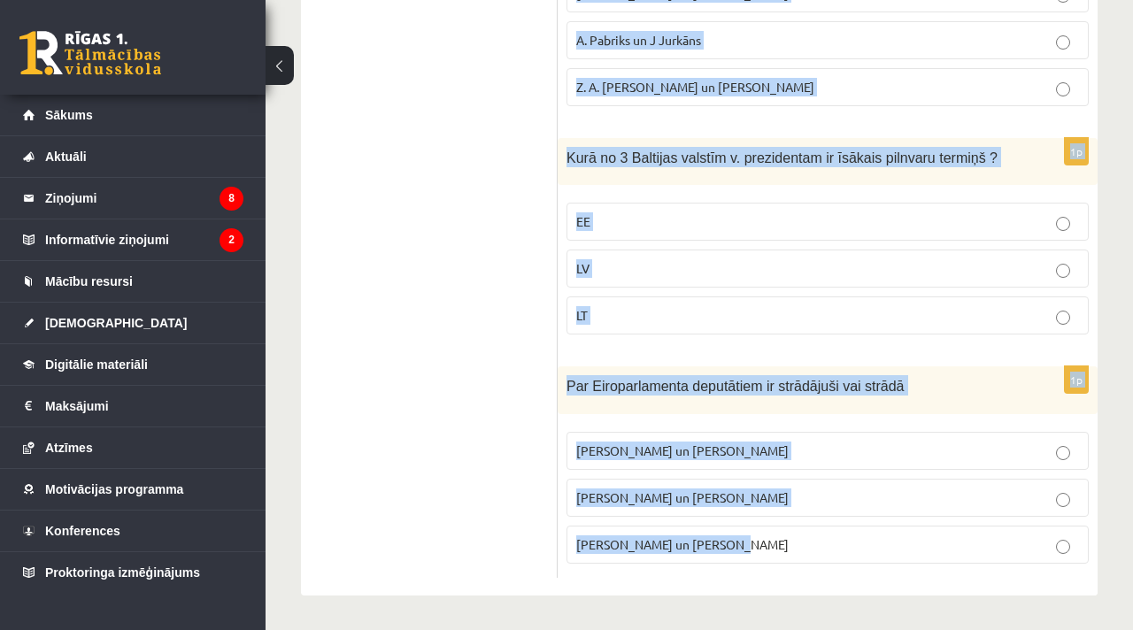
drag, startPoint x: 566, startPoint y: 342, endPoint x: 763, endPoint y: 626, distance: 345.9
copy form "1991.g. aug. Latviju vispirms starptautiski de iure atzina Zviedrija un Somija …"
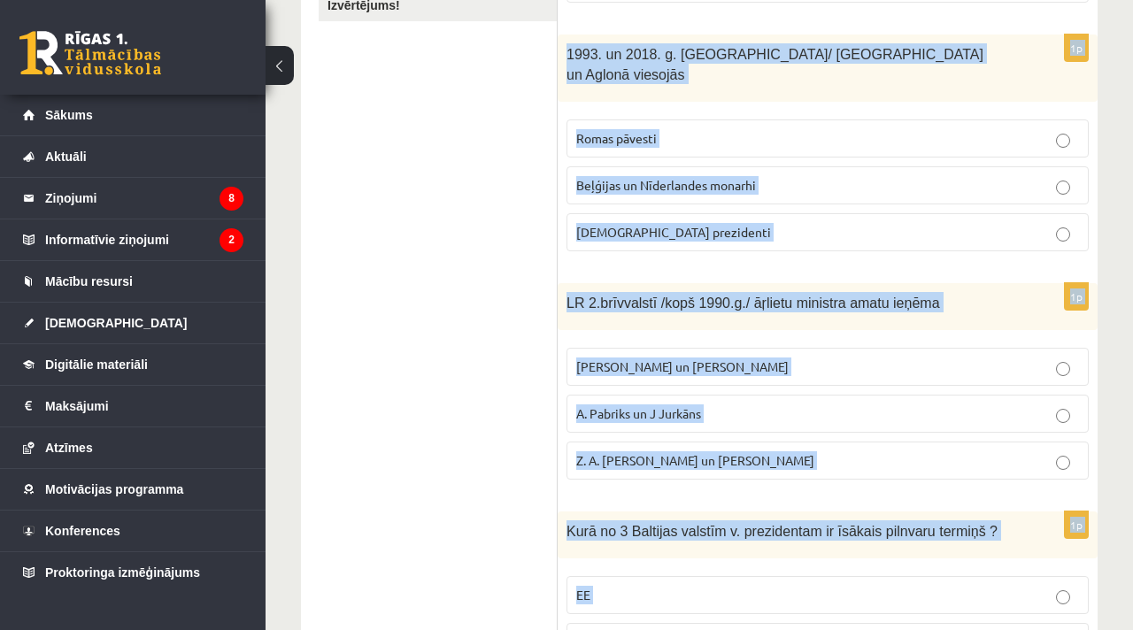
scroll to position [0, 0]
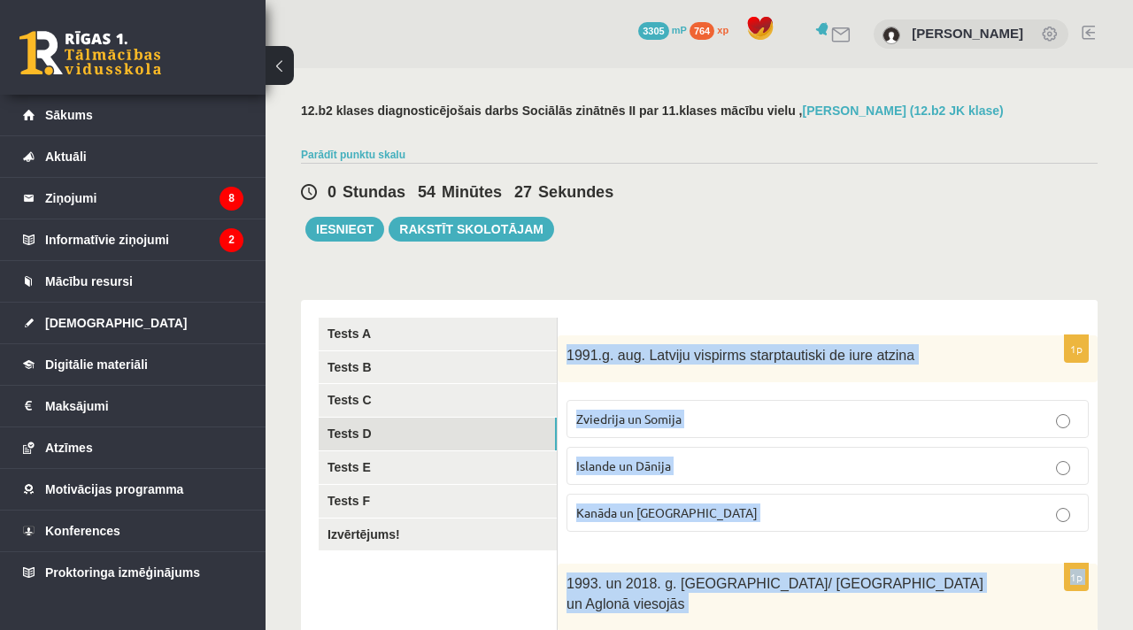
click at [678, 466] on p "Islande un Dānija" at bounding box center [827, 466] width 503 height 19
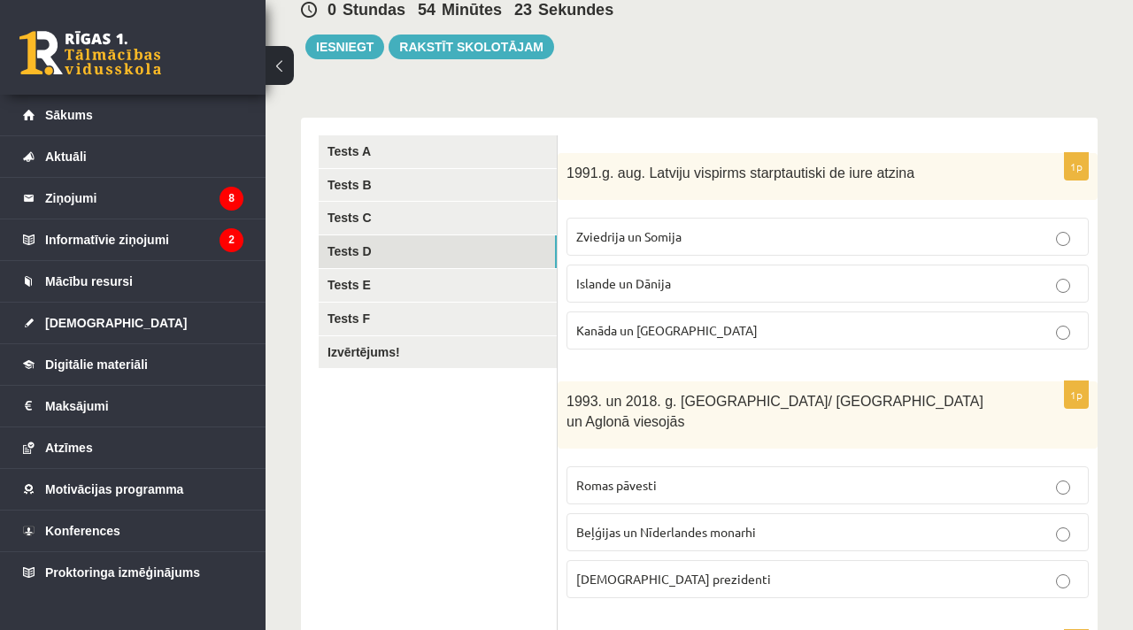
scroll to position [318, 0]
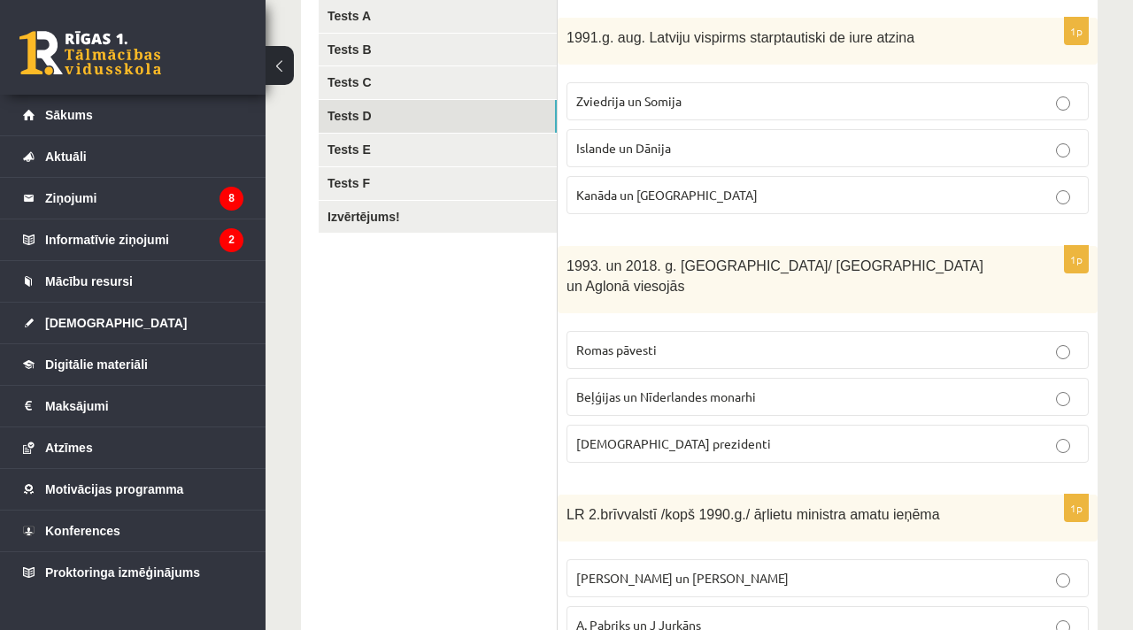
click at [652, 342] on span "Romas pāvesti" at bounding box center [616, 350] width 81 height 16
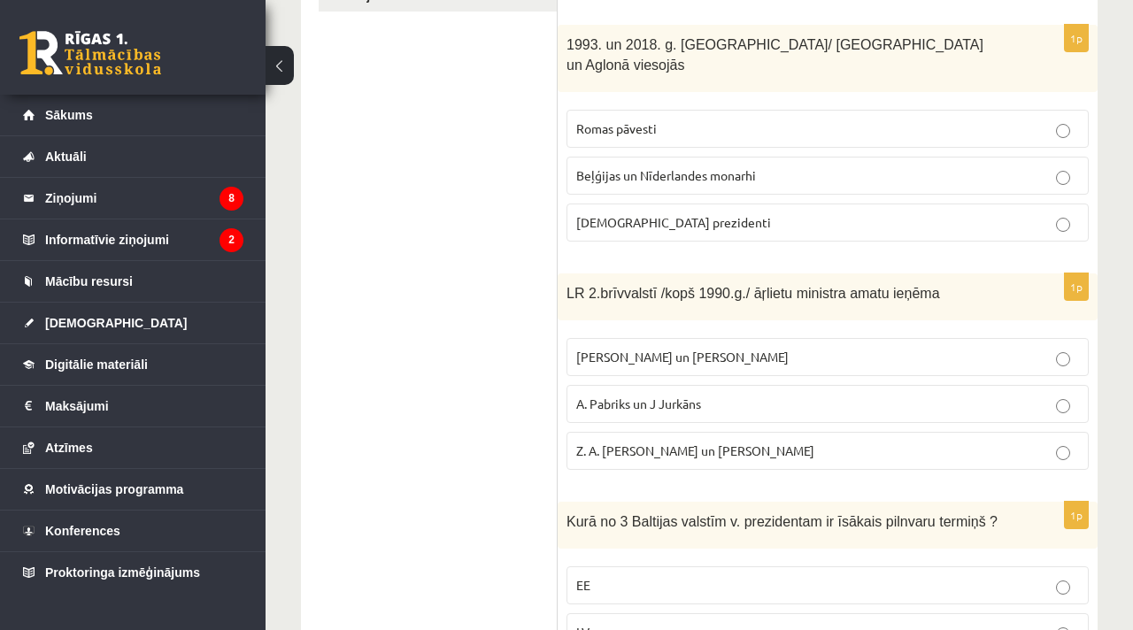
scroll to position [559, 0]
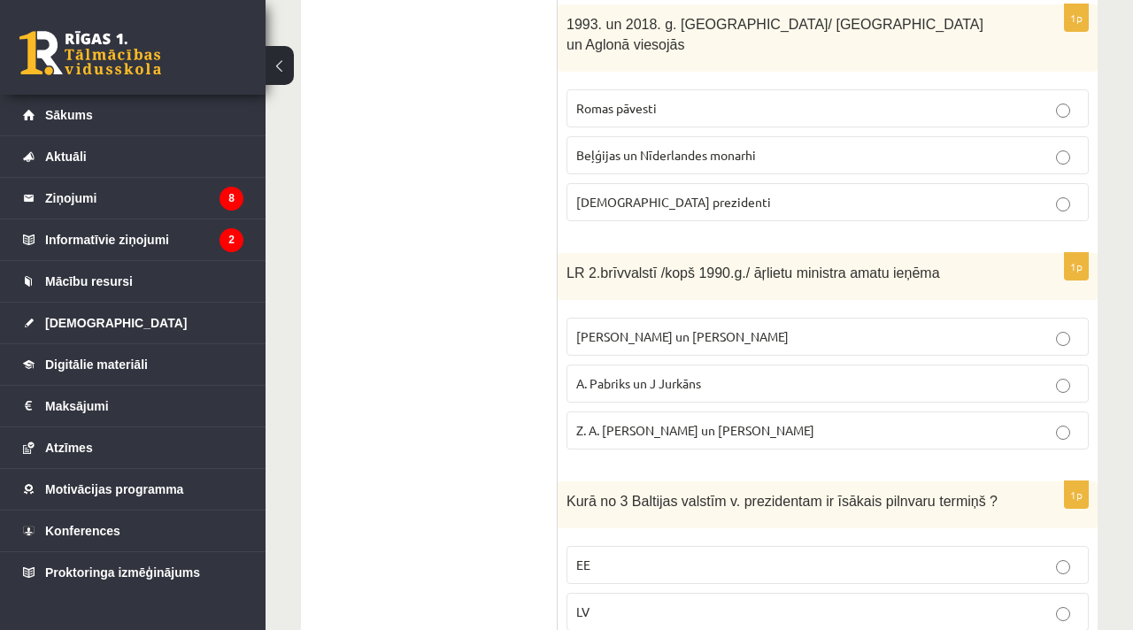
click at [654, 375] on span "A. Pabriks un J Jurkāns" at bounding box center [638, 383] width 125 height 16
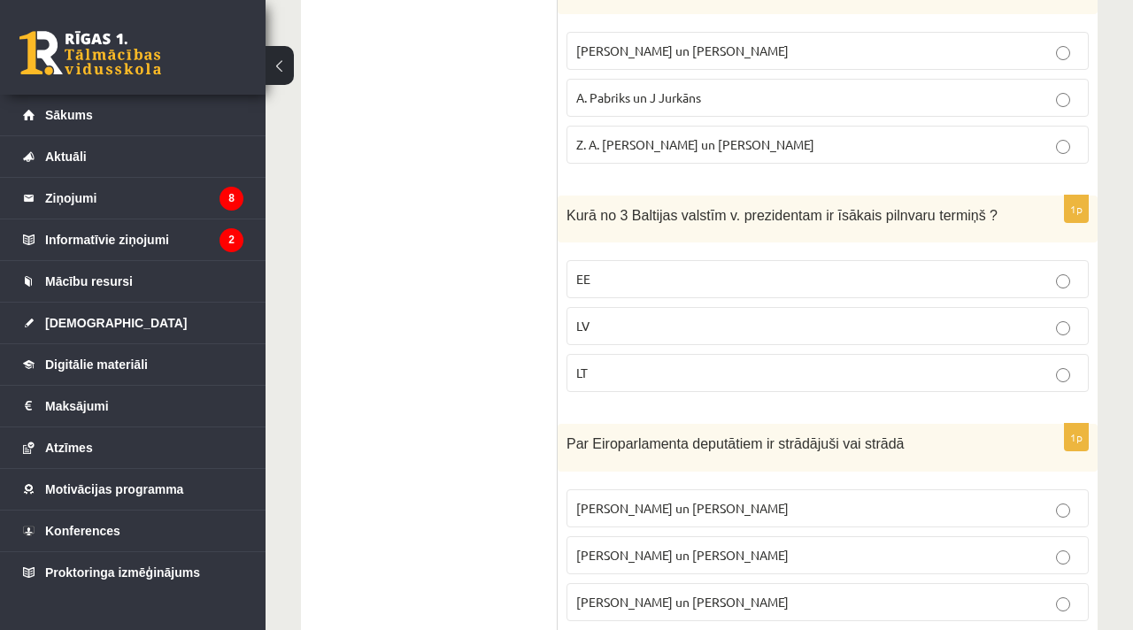
scroll to position [847, 0]
click at [640, 373] on p "LT" at bounding box center [827, 371] width 503 height 19
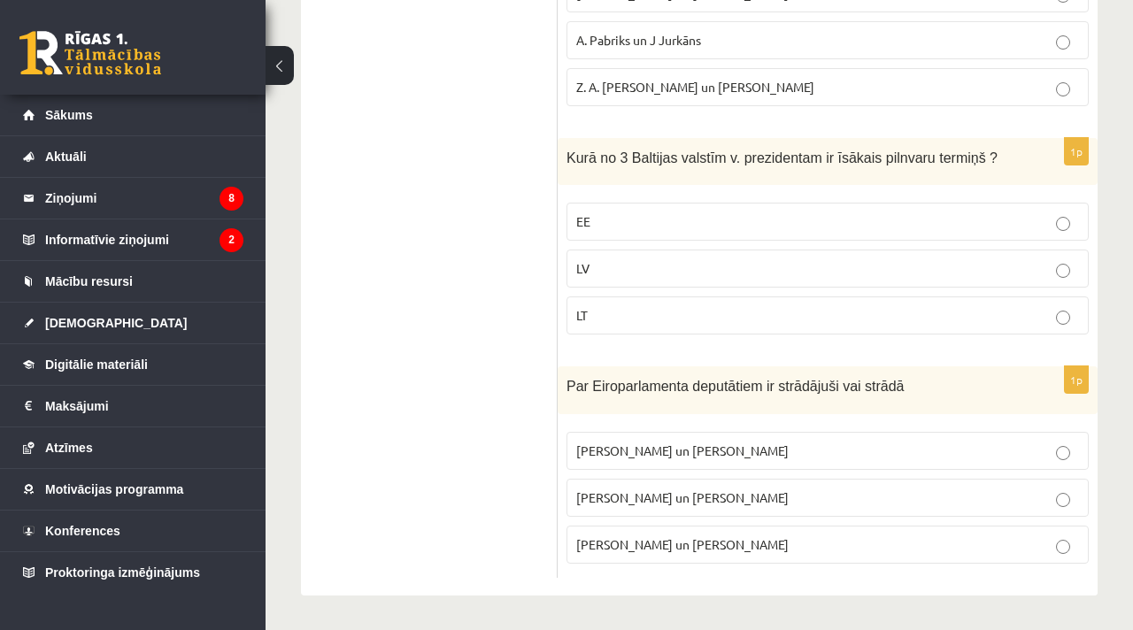
click at [652, 502] on span "I. Vaidere un N. Ušakovs" at bounding box center [682, 497] width 212 height 16
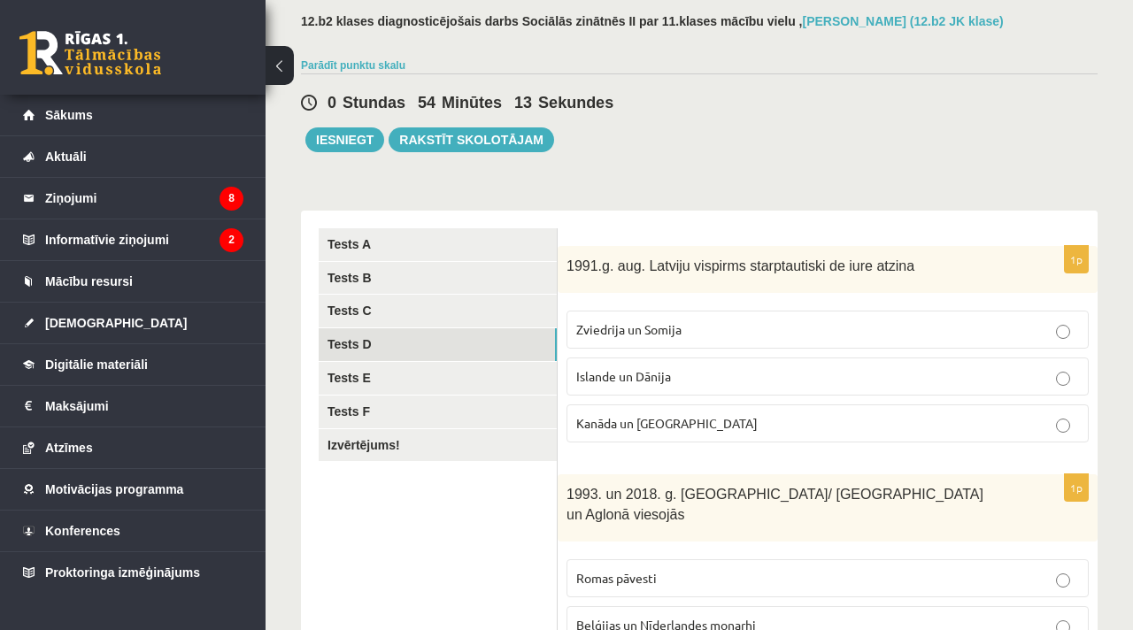
scroll to position [0, 0]
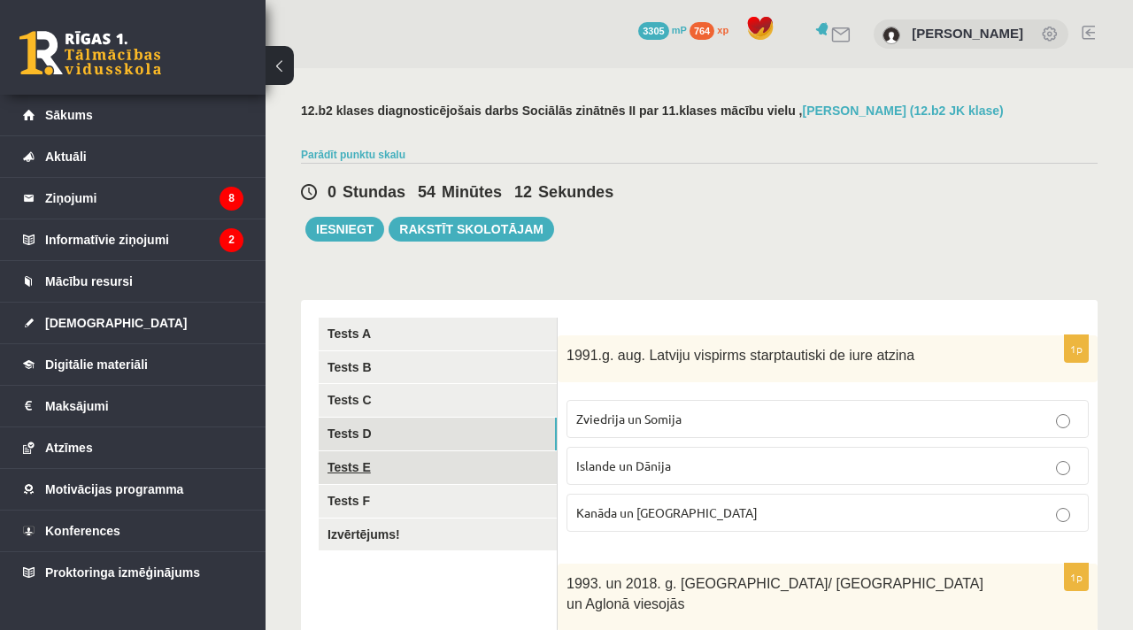
click at [505, 460] on link "Tests E" at bounding box center [438, 467] width 238 height 33
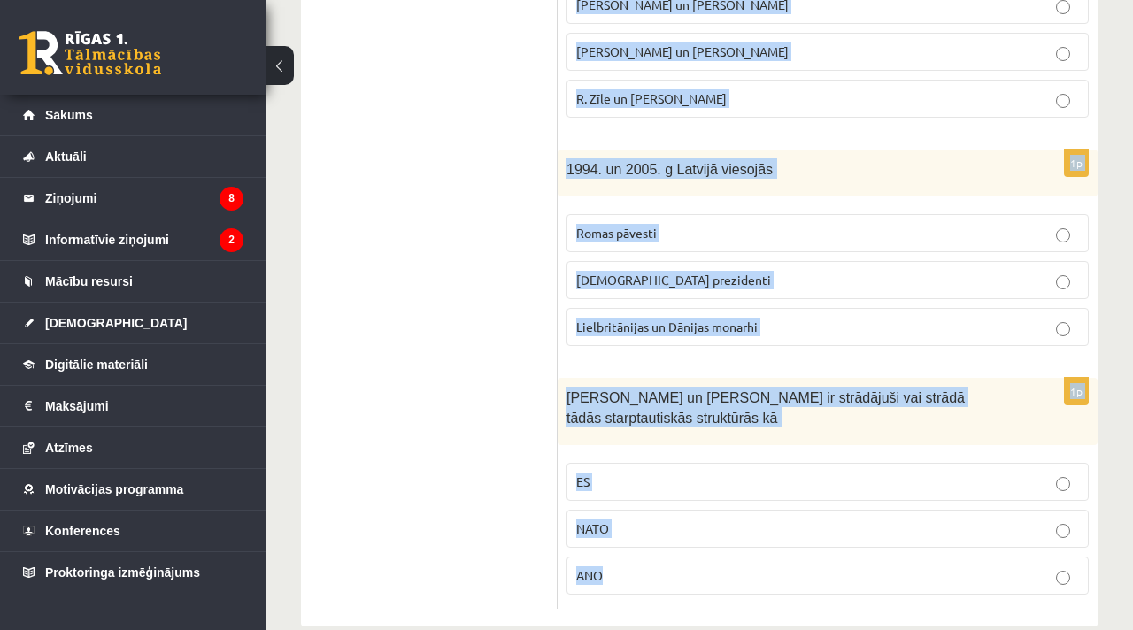
scroll to position [903, 0]
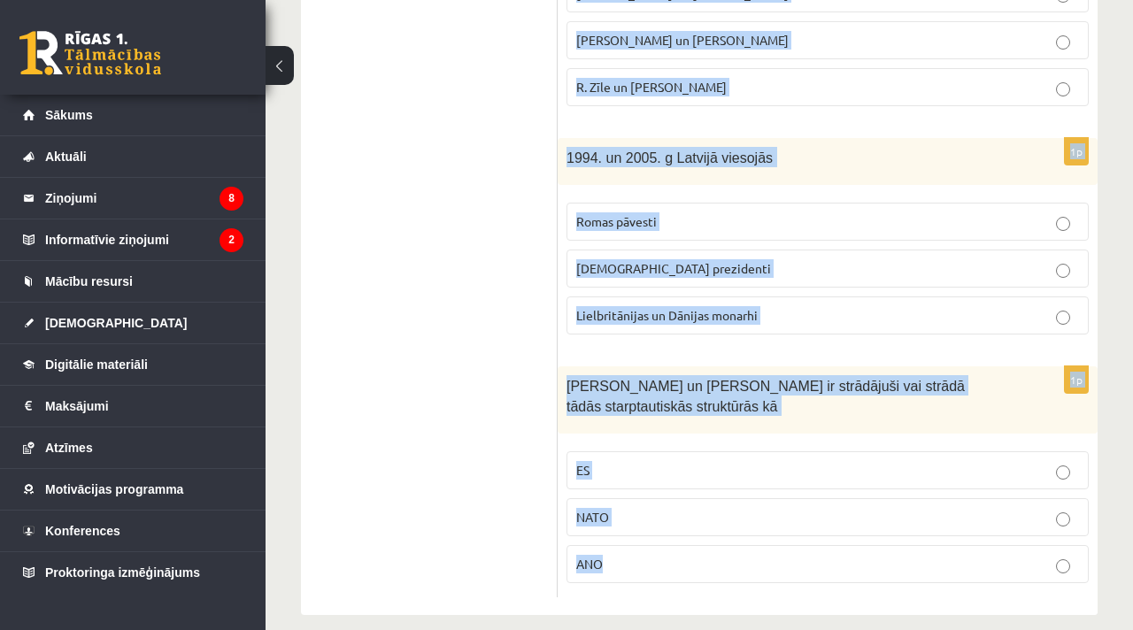
drag, startPoint x: 566, startPoint y: 355, endPoint x: 674, endPoint y: 629, distance: 295.2
copy form "LR 1. brīvvalstī 1918.-40.g. ārlietu ministru amatu ieņēma Z. Meierovics un V. …"
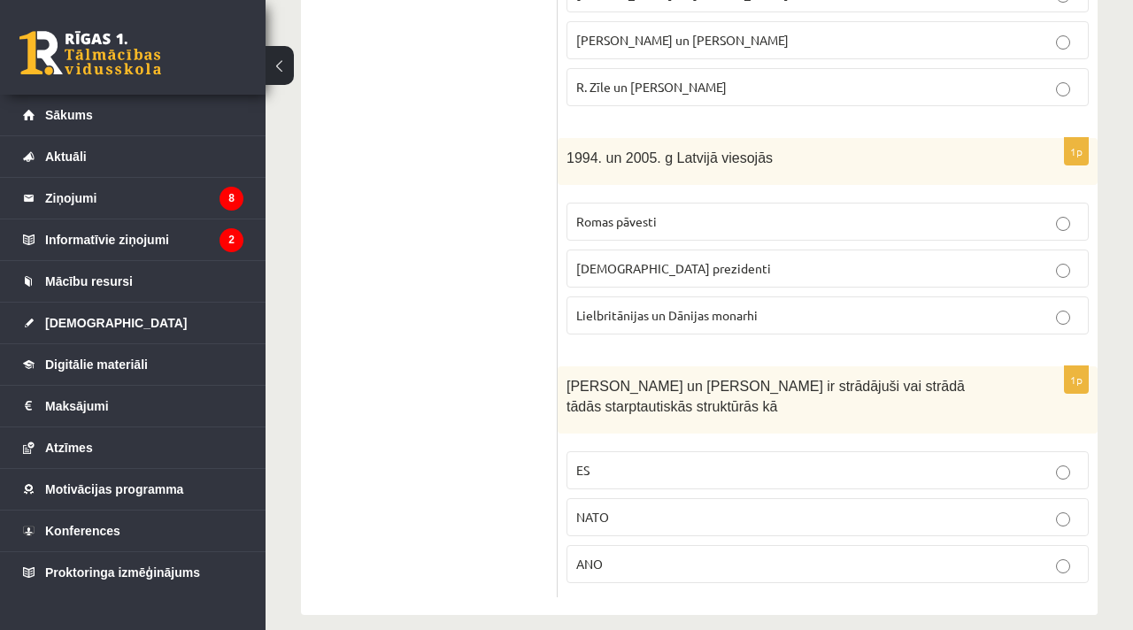
click at [488, 234] on ul "Tests A Tests B Tests C Tests D Tests E Tests F Izvērtējums!" at bounding box center [438, 6] width 239 height 1182
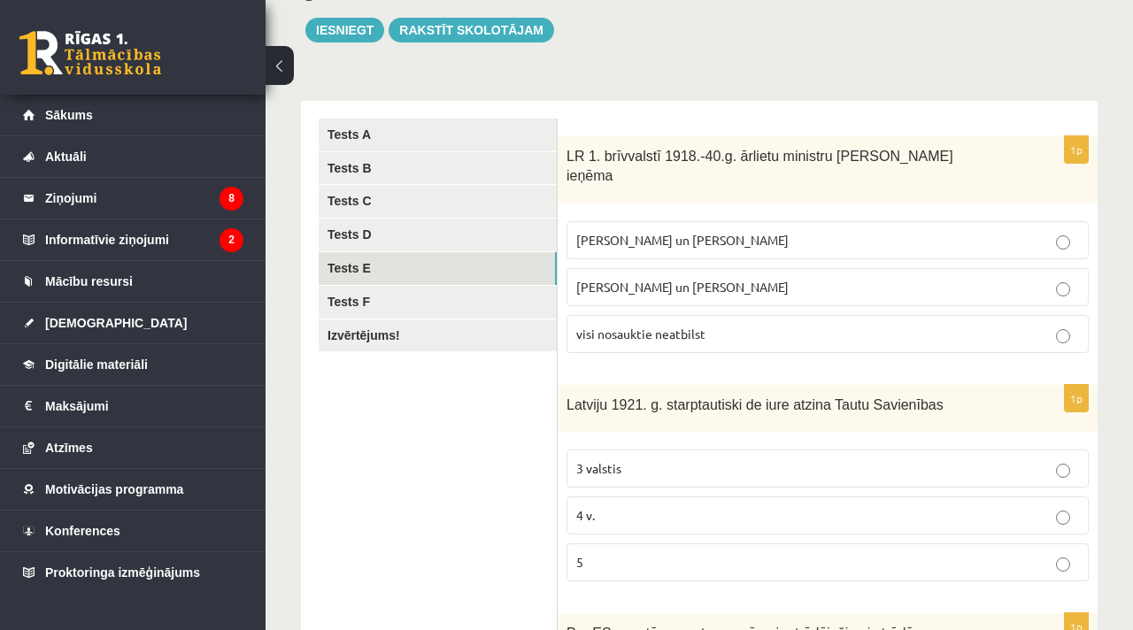
scroll to position [0, 0]
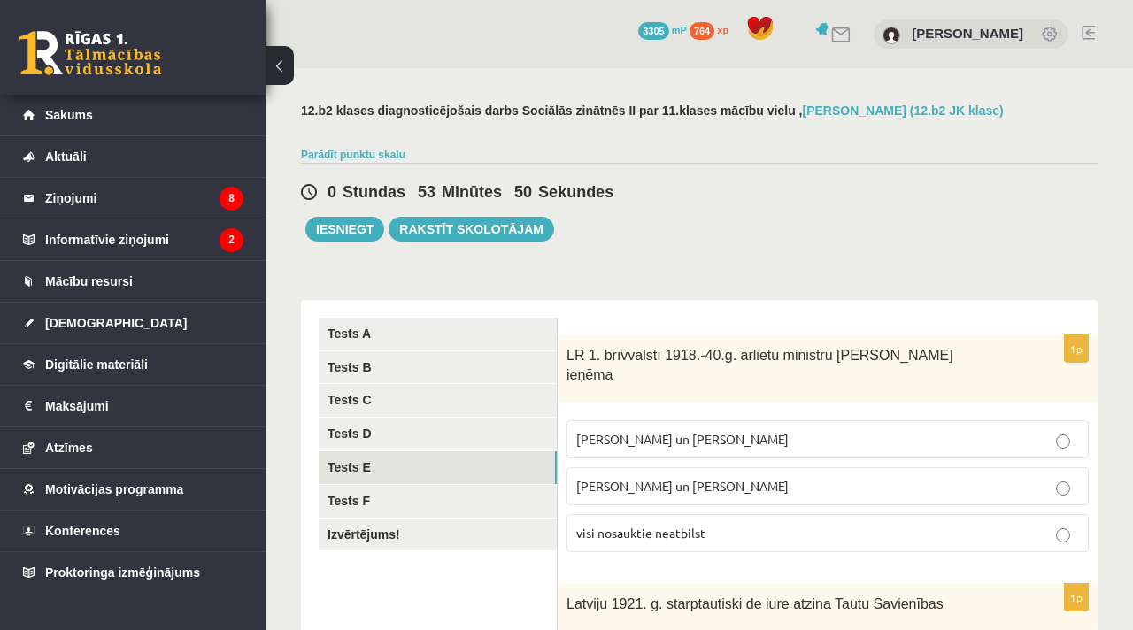
click at [709, 430] on p "Z. Meierovics un V. Munters" at bounding box center [827, 439] width 503 height 19
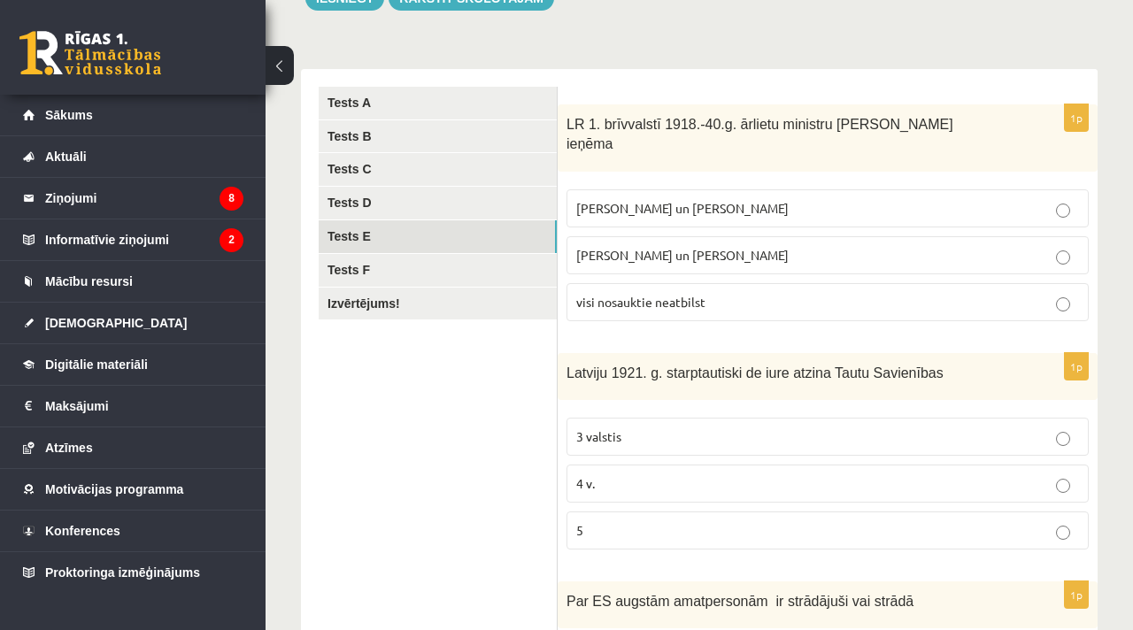
scroll to position [317, 0]
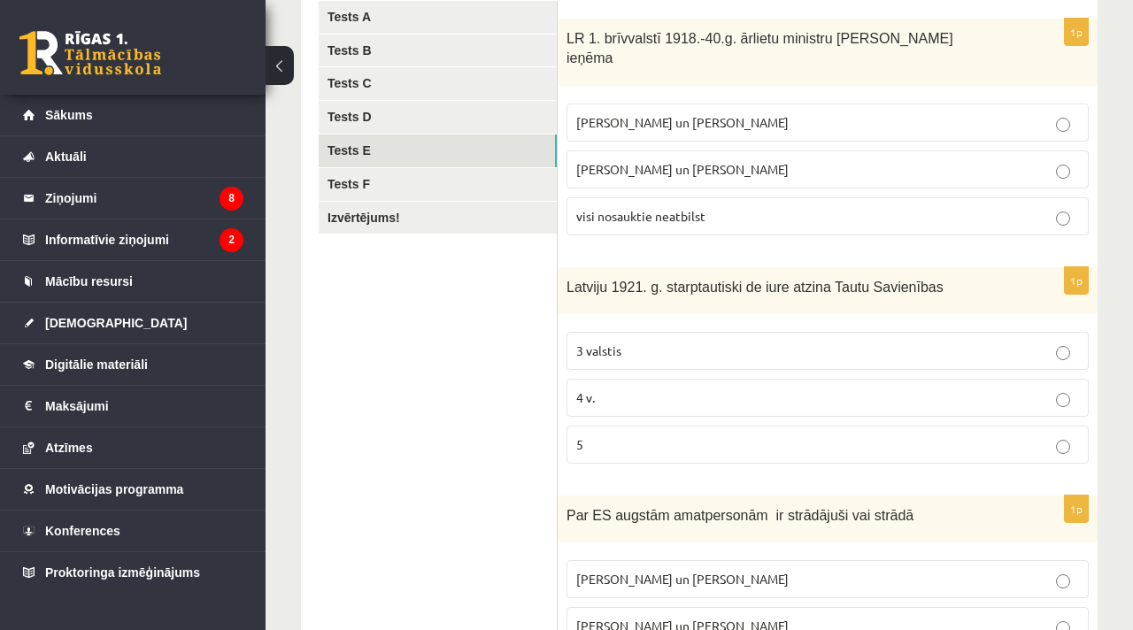
click at [685, 435] on p "5" at bounding box center [827, 444] width 503 height 19
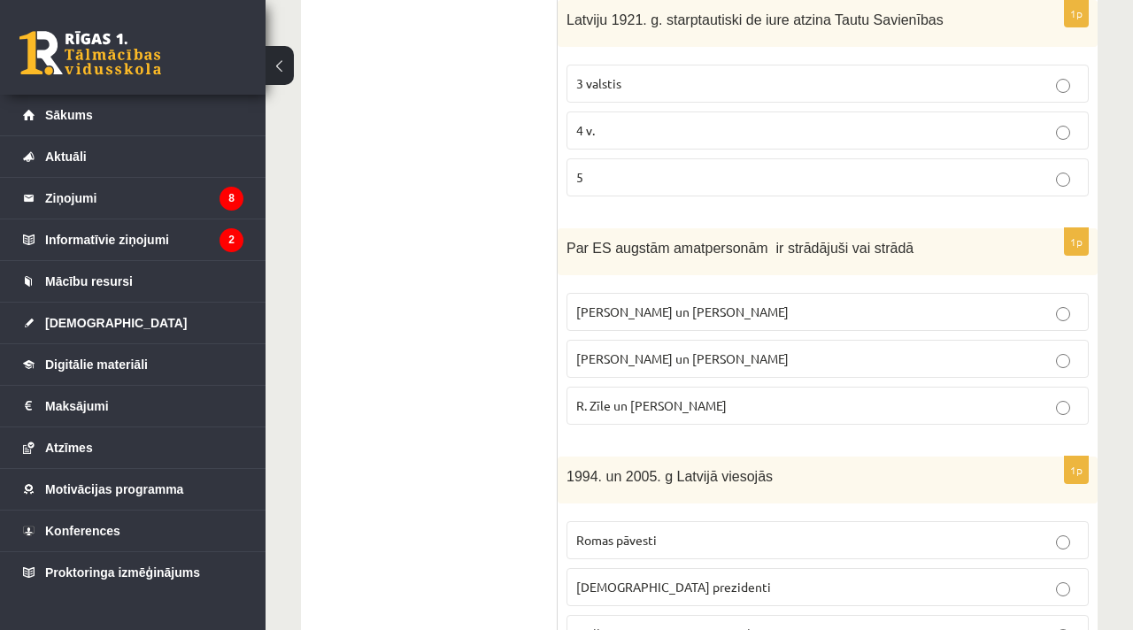
scroll to position [590, 0]
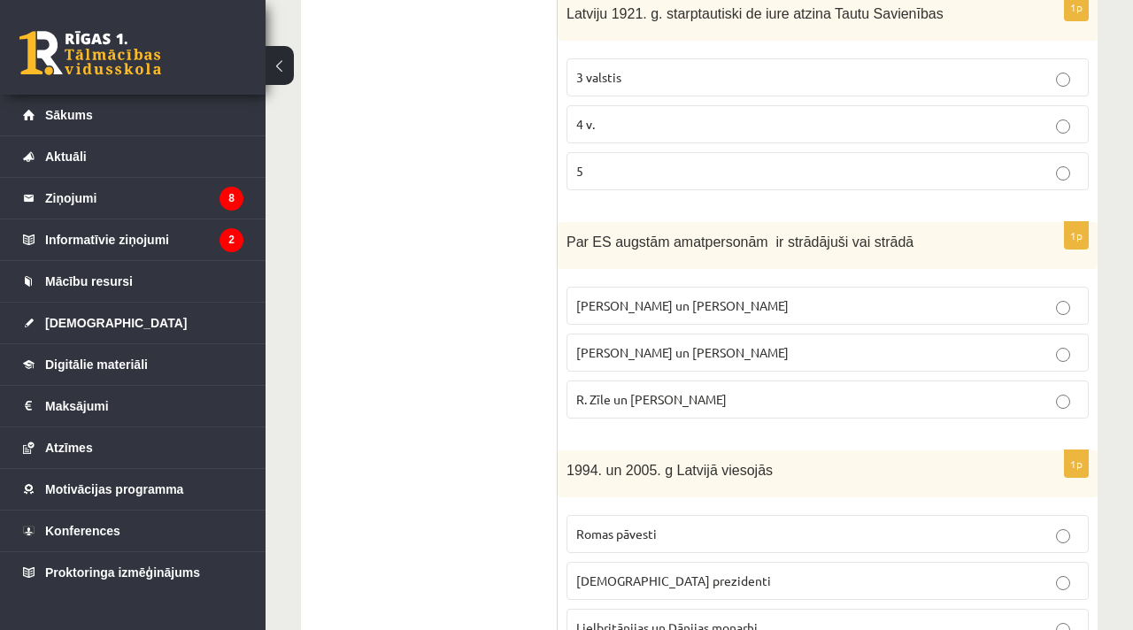
click at [670, 391] on span "R. Zīle un V.Dombrovskis" at bounding box center [651, 399] width 150 height 16
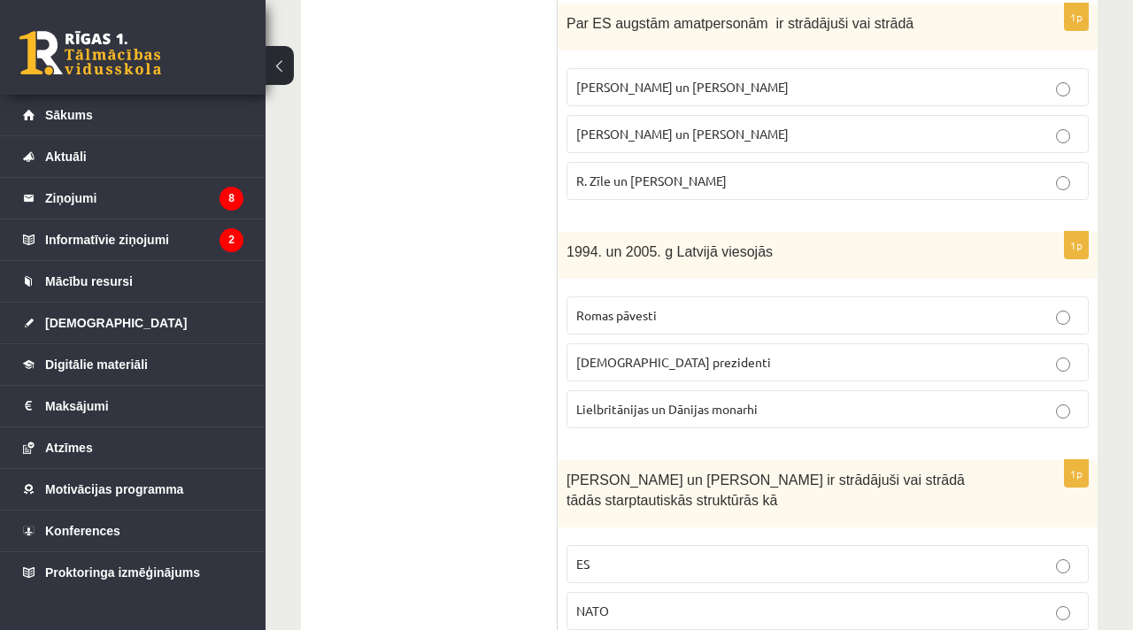
scroll to position [810, 0]
click at [663, 357] on label "ASV prezidenti" at bounding box center [827, 362] width 522 height 38
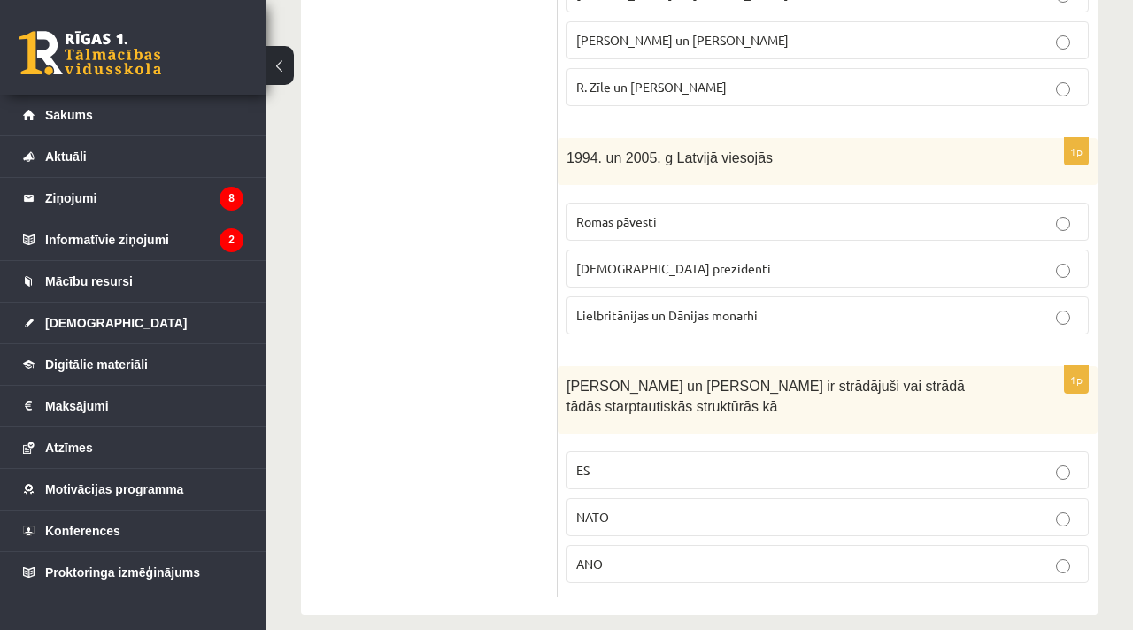
click at [648, 461] on p "ES" at bounding box center [827, 470] width 503 height 19
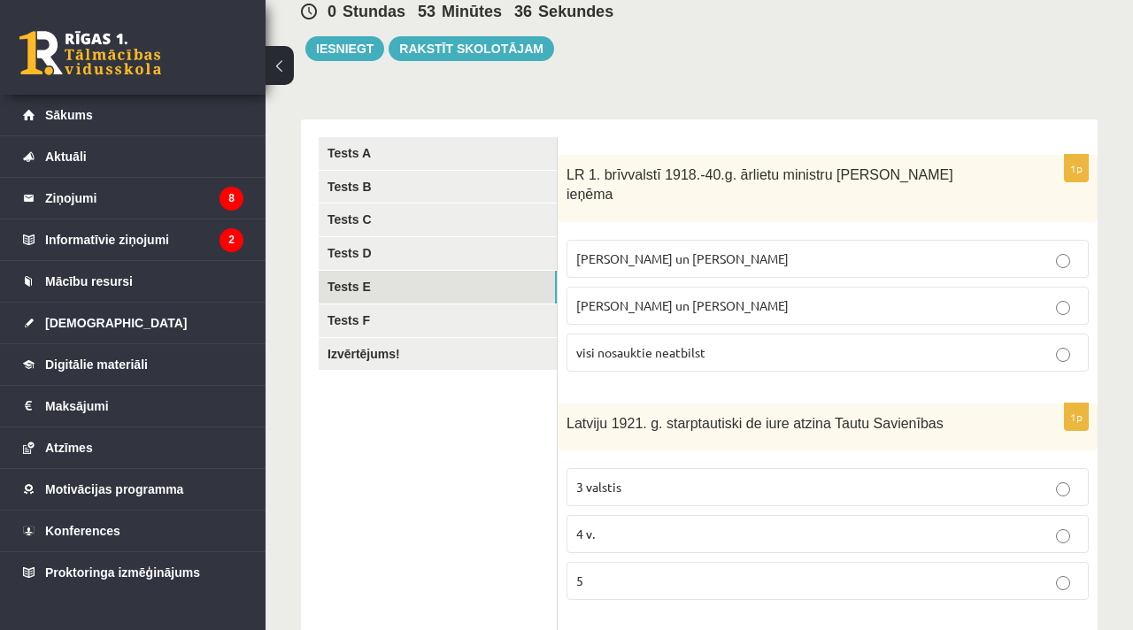
scroll to position [0, 0]
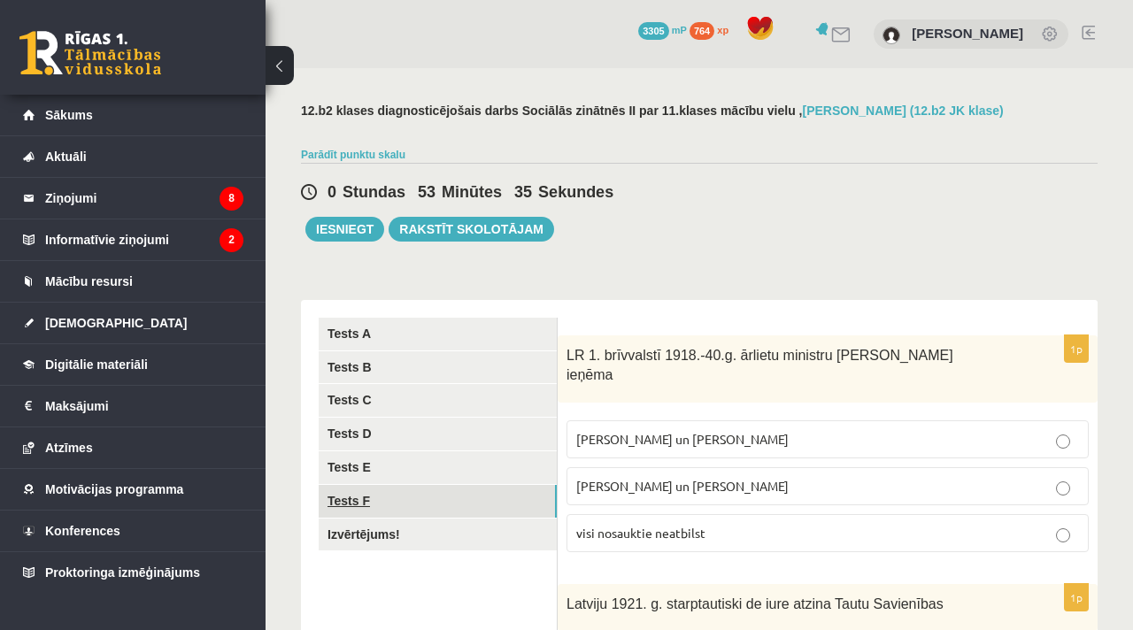
click at [441, 500] on link "Tests F" at bounding box center [438, 501] width 238 height 33
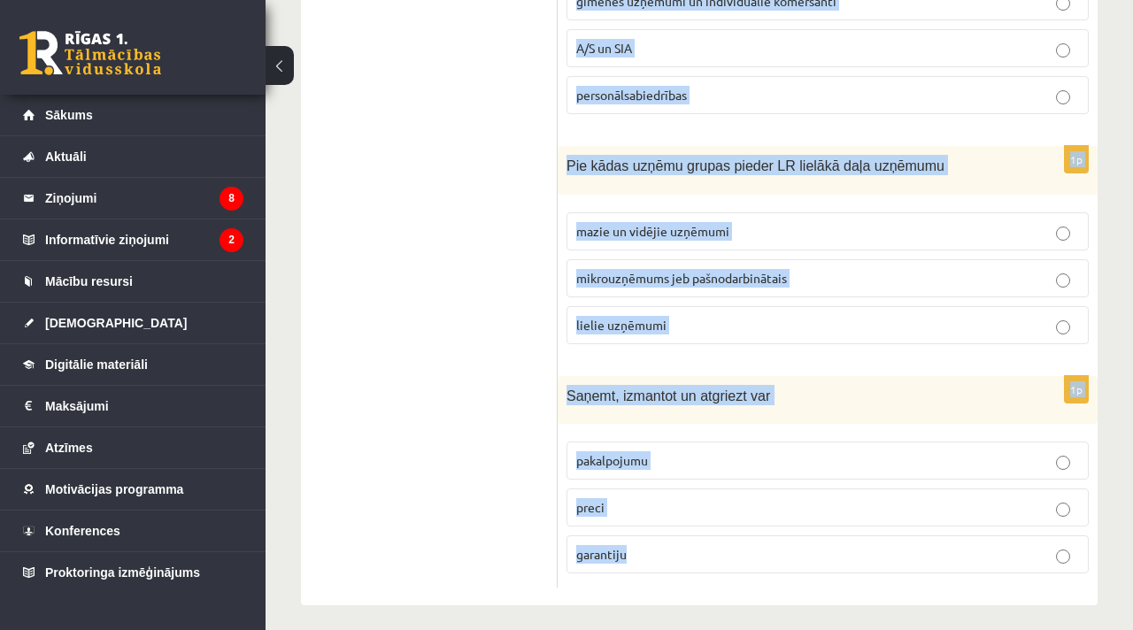
scroll to position [908, 0]
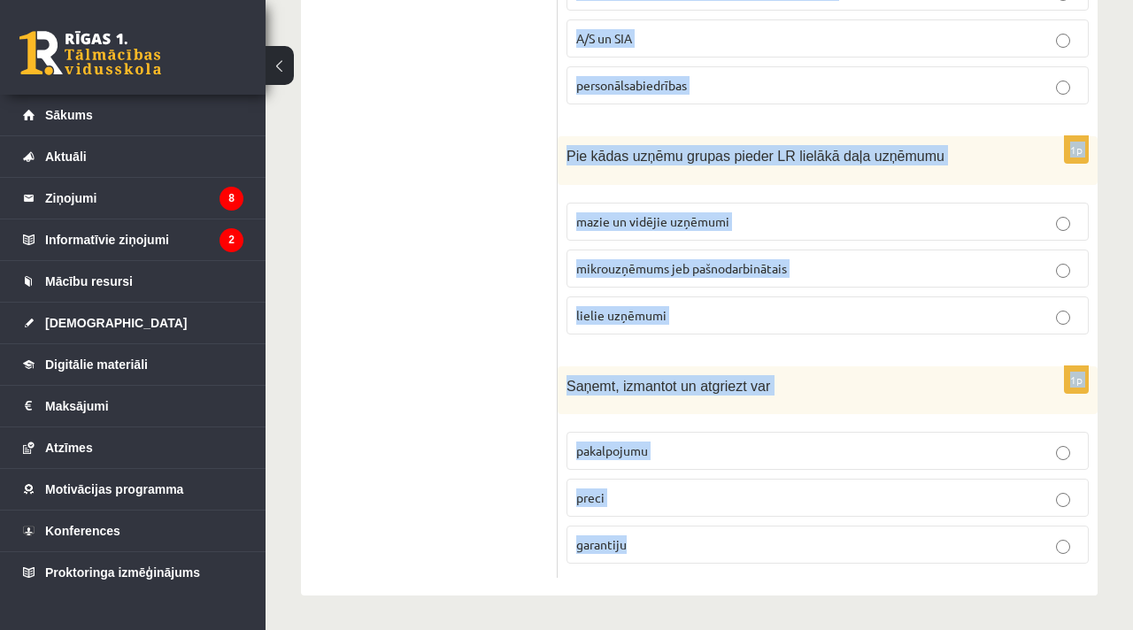
drag, startPoint x: 562, startPoint y: 353, endPoint x: 701, endPoint y: 629, distance: 309.1
copy form "SIA dibinātājs atbild un riskē ar savu peļņas daļu visu savu īpašumu uzņēmumā i…"
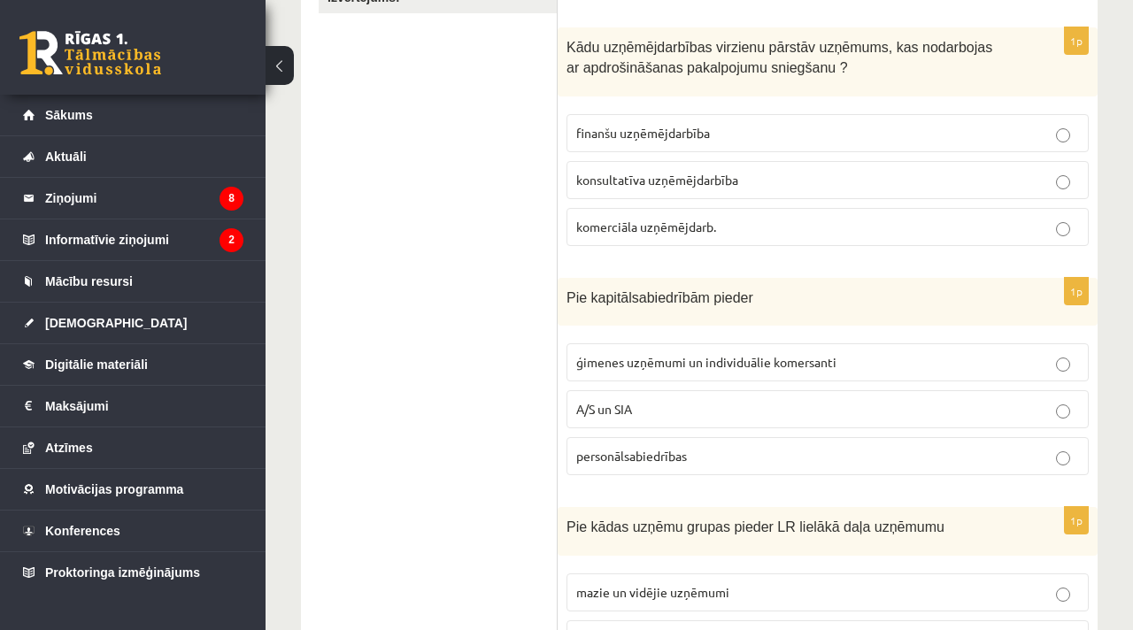
scroll to position [0, 0]
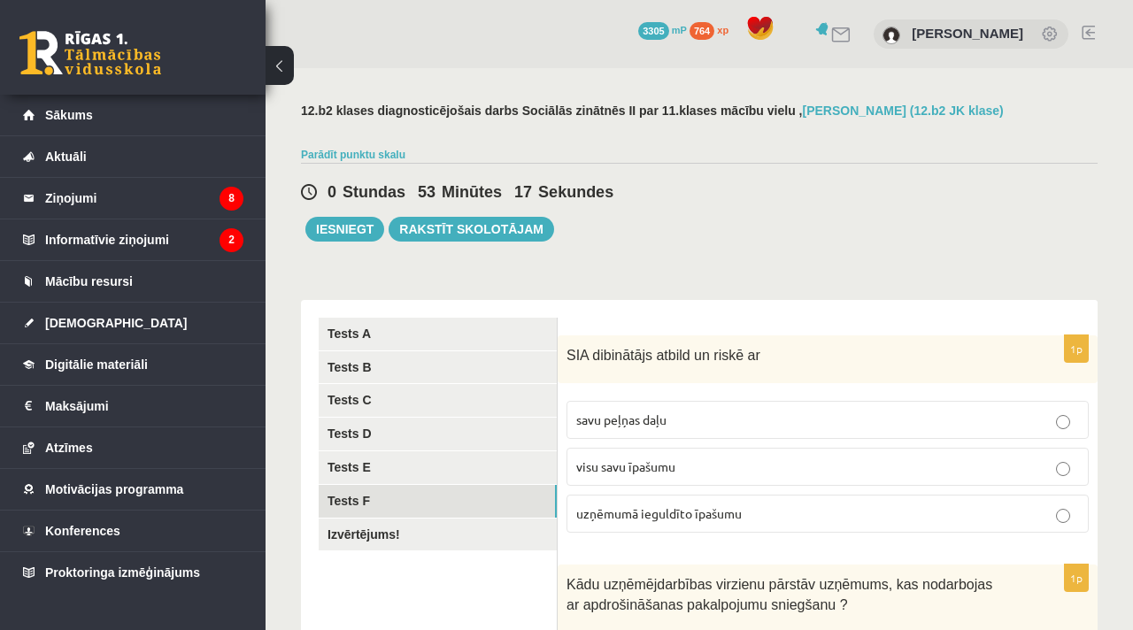
click at [658, 504] on label "uzņēmumā ieguldīto īpašumu" at bounding box center [827, 514] width 522 height 38
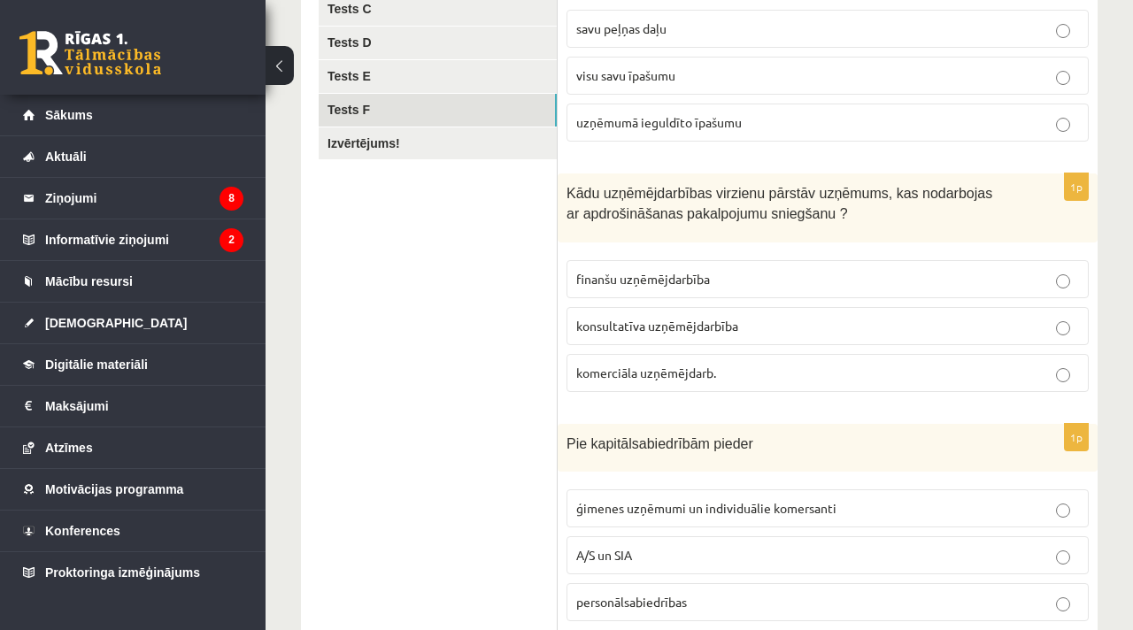
scroll to position [389, 0]
click at [640, 291] on label "finanšu uzņēmējdarbība" at bounding box center [827, 281] width 522 height 38
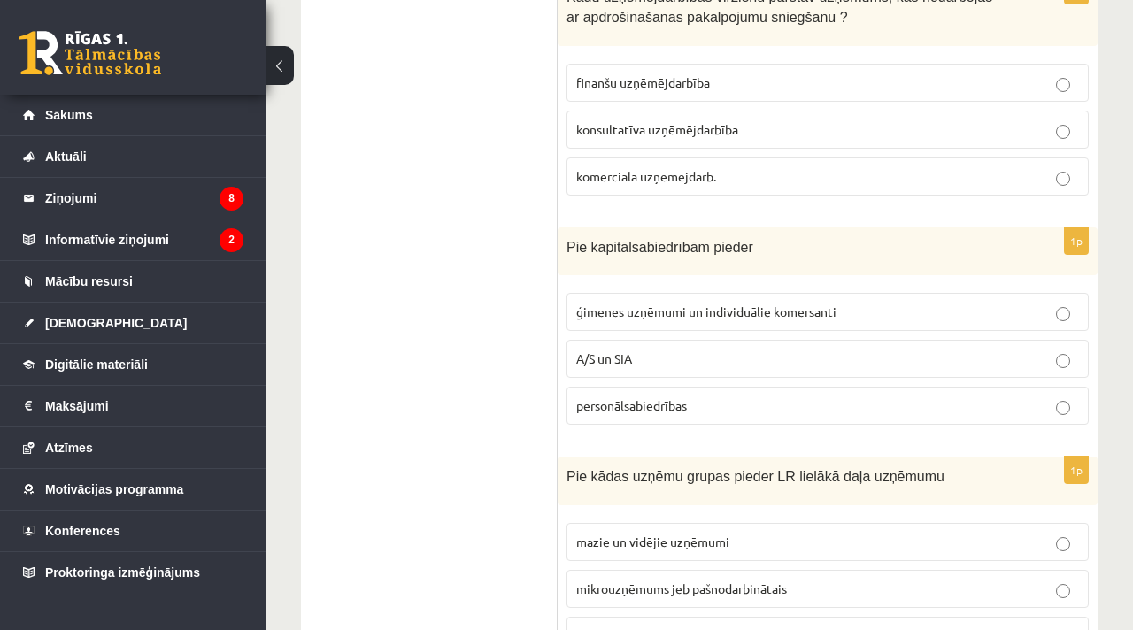
scroll to position [589, 0]
click at [638, 366] on p "A/S un SIA" at bounding box center [827, 358] width 503 height 19
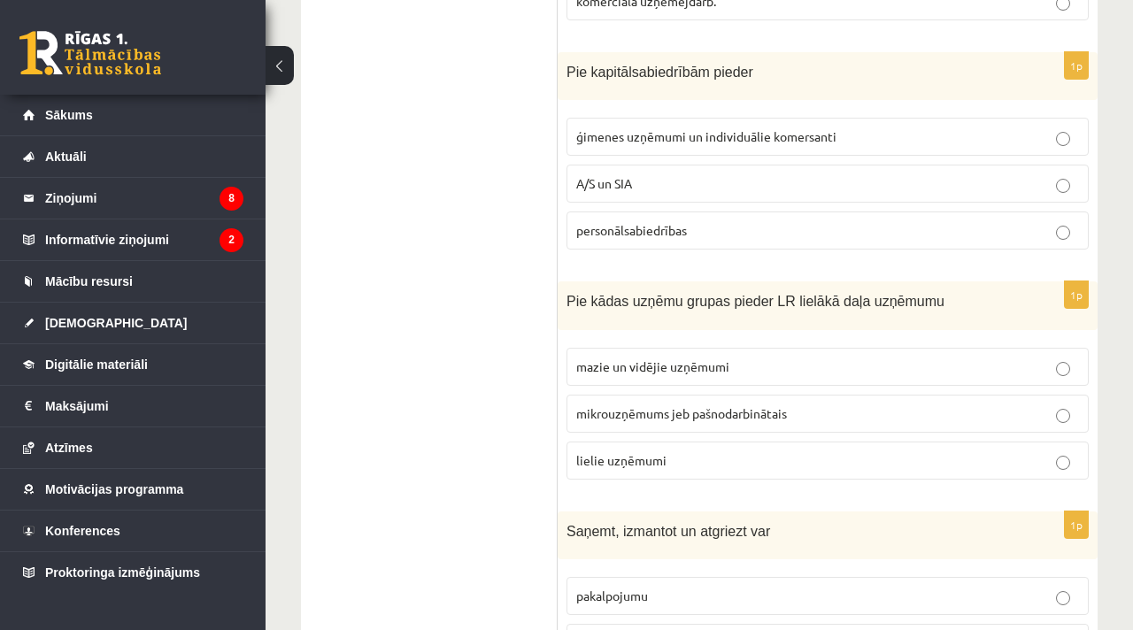
scroll to position [843, 0]
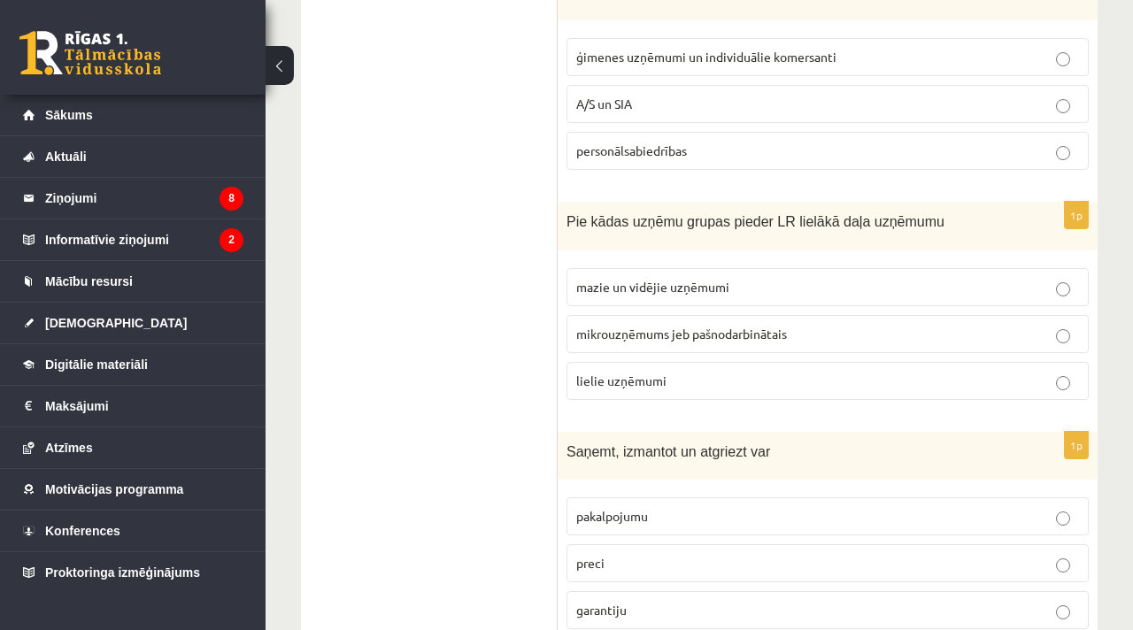
click at [636, 295] on p "mazie un vidējie uzņēmumi" at bounding box center [827, 287] width 503 height 19
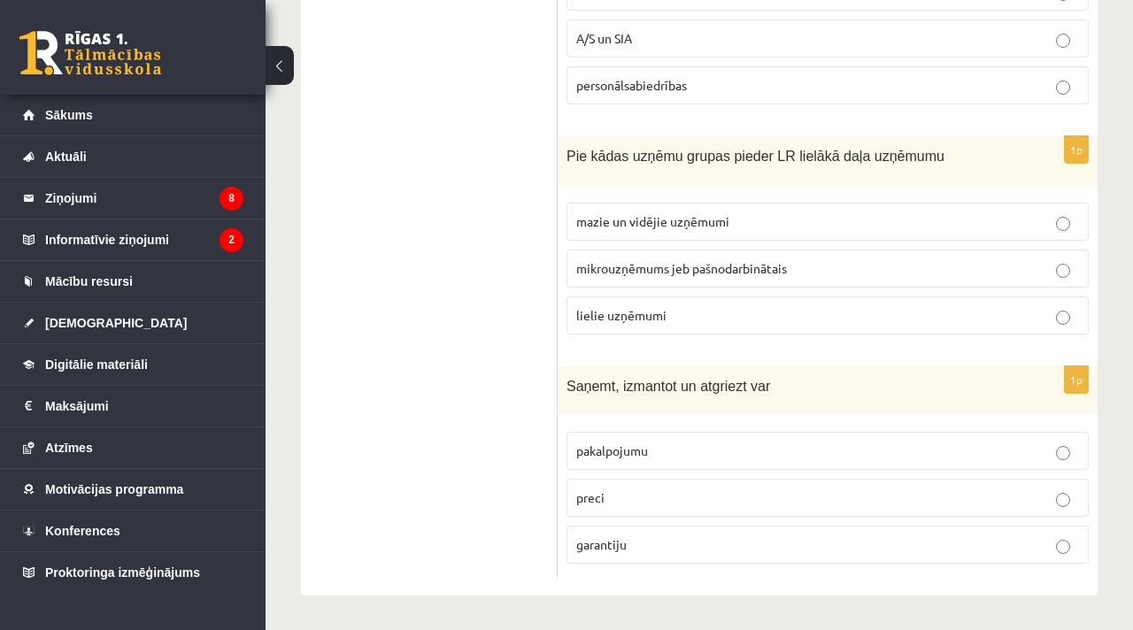
click at [632, 495] on p "preci" at bounding box center [827, 498] width 503 height 19
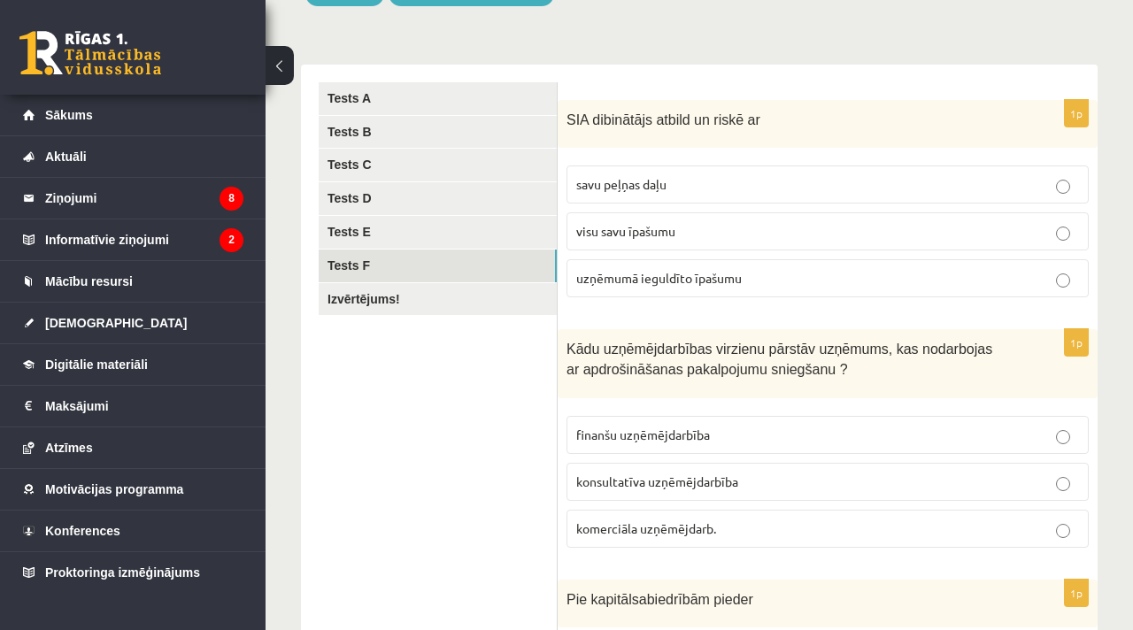
scroll to position [0, 0]
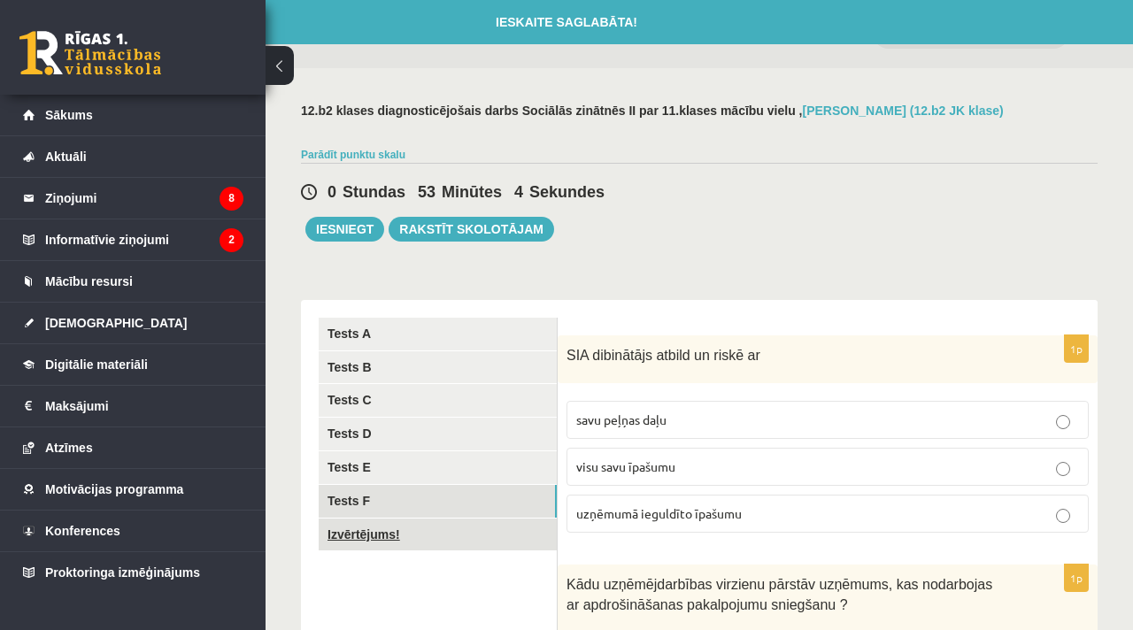
click at [450, 541] on link "Izvērtējums!" at bounding box center [438, 535] width 238 height 33
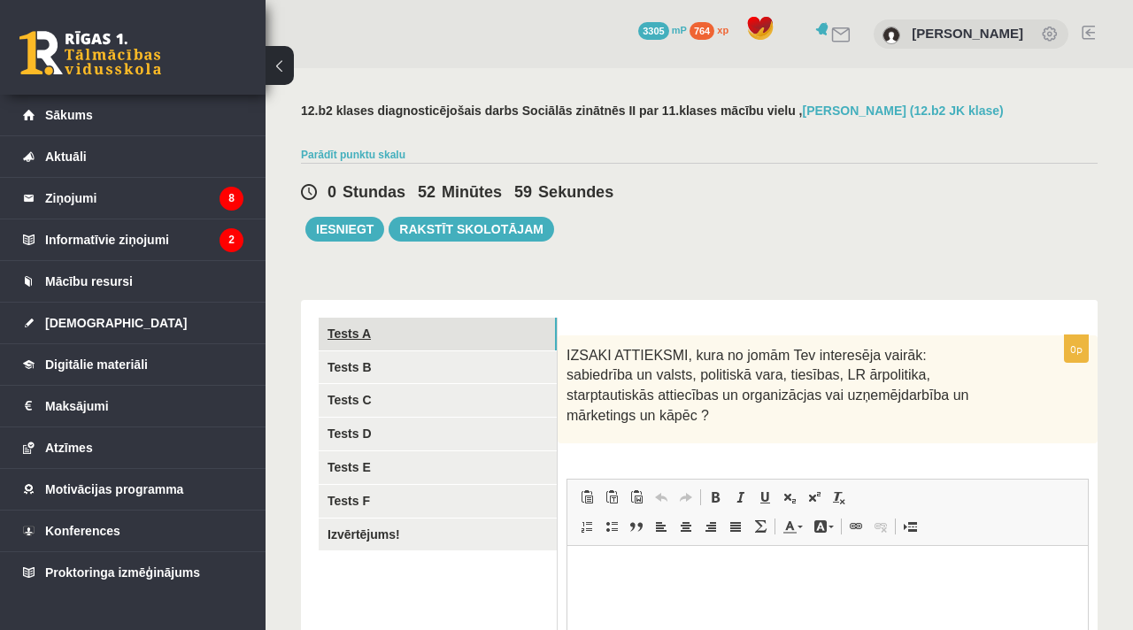
click at [484, 318] on link "Tests A" at bounding box center [438, 334] width 238 height 33
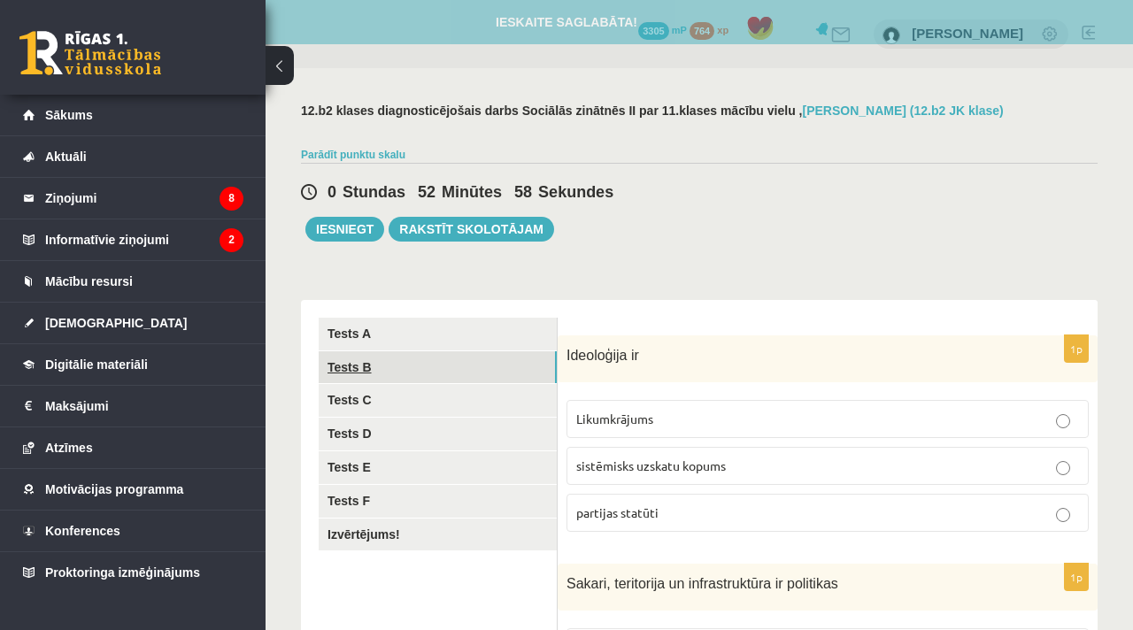
click at [485, 369] on link "Tests B" at bounding box center [438, 367] width 238 height 33
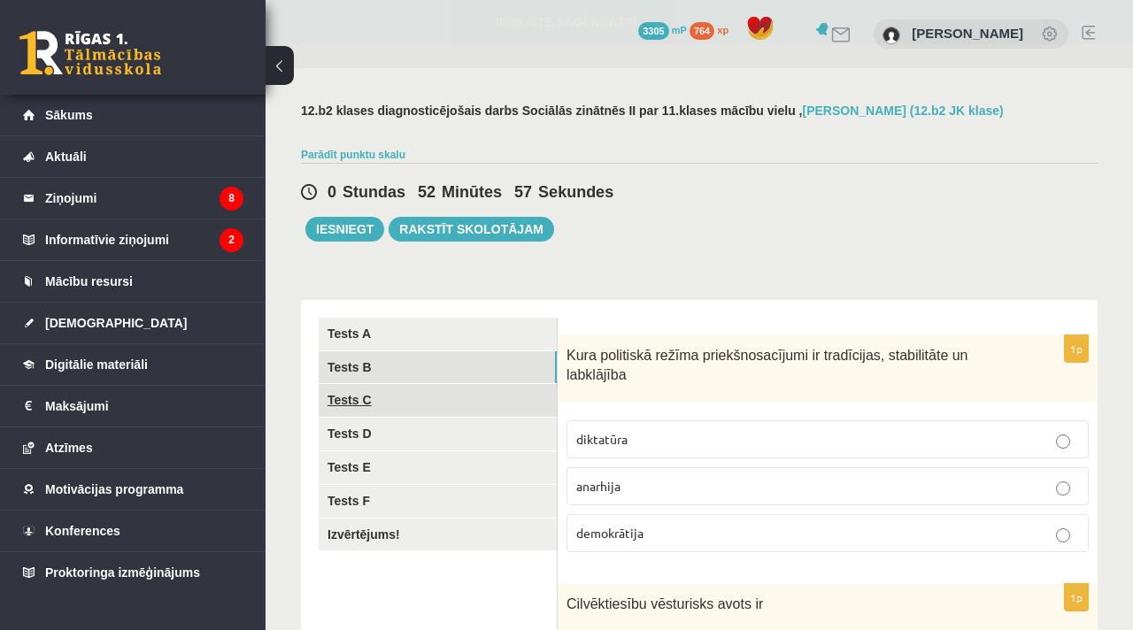
click at [487, 397] on link "Tests C" at bounding box center [438, 400] width 238 height 33
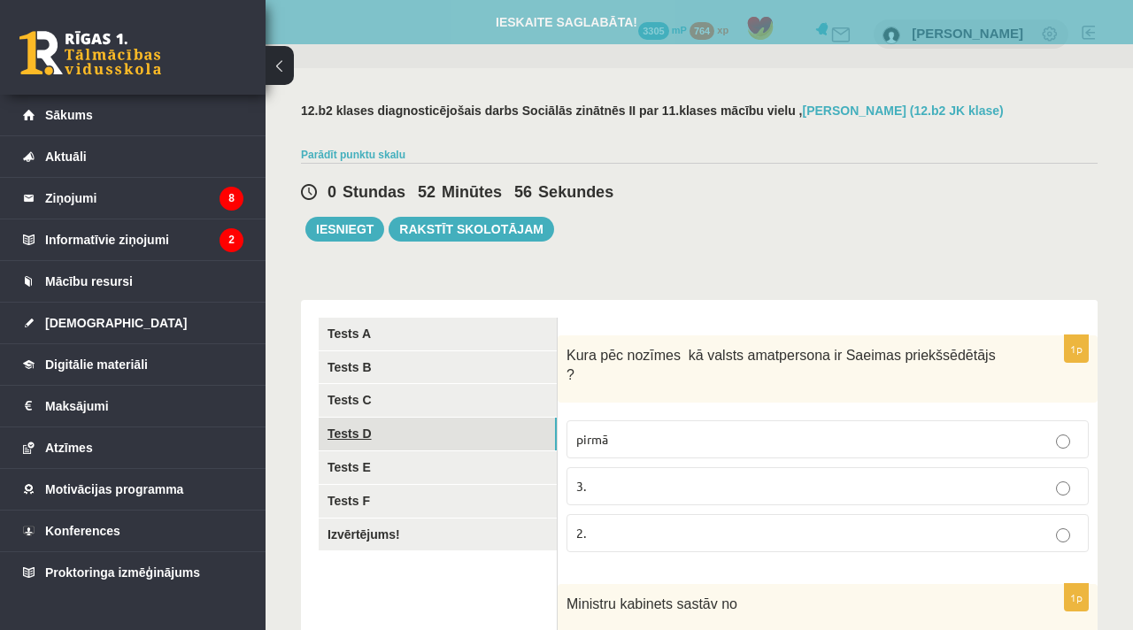
click at [490, 445] on link "Tests D" at bounding box center [438, 434] width 238 height 33
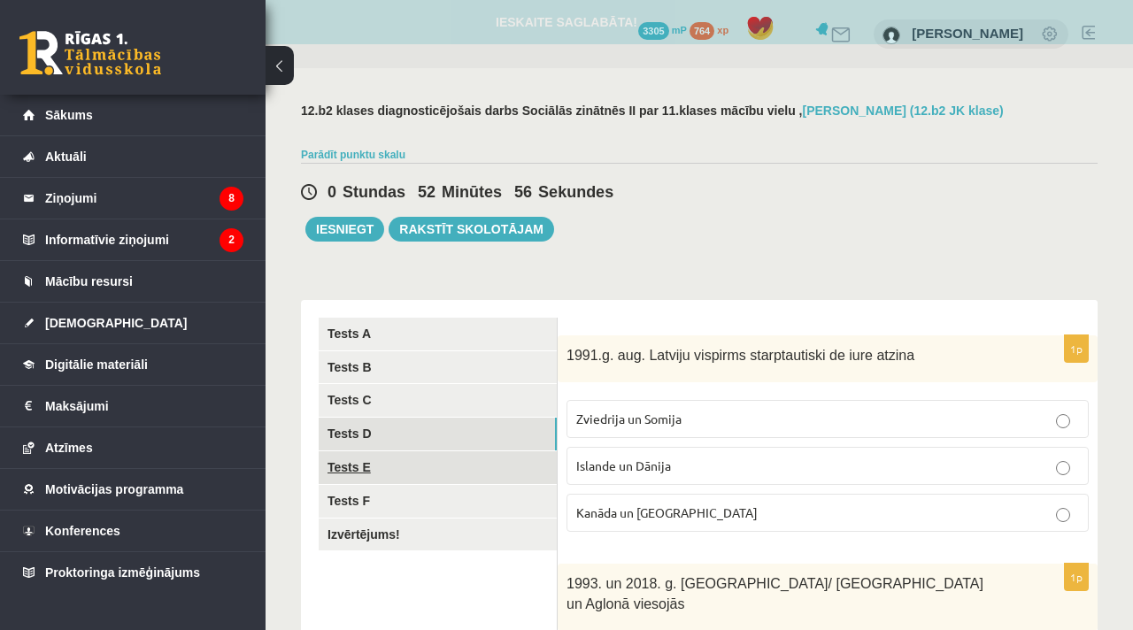
click at [494, 465] on link "Tests E" at bounding box center [438, 467] width 238 height 33
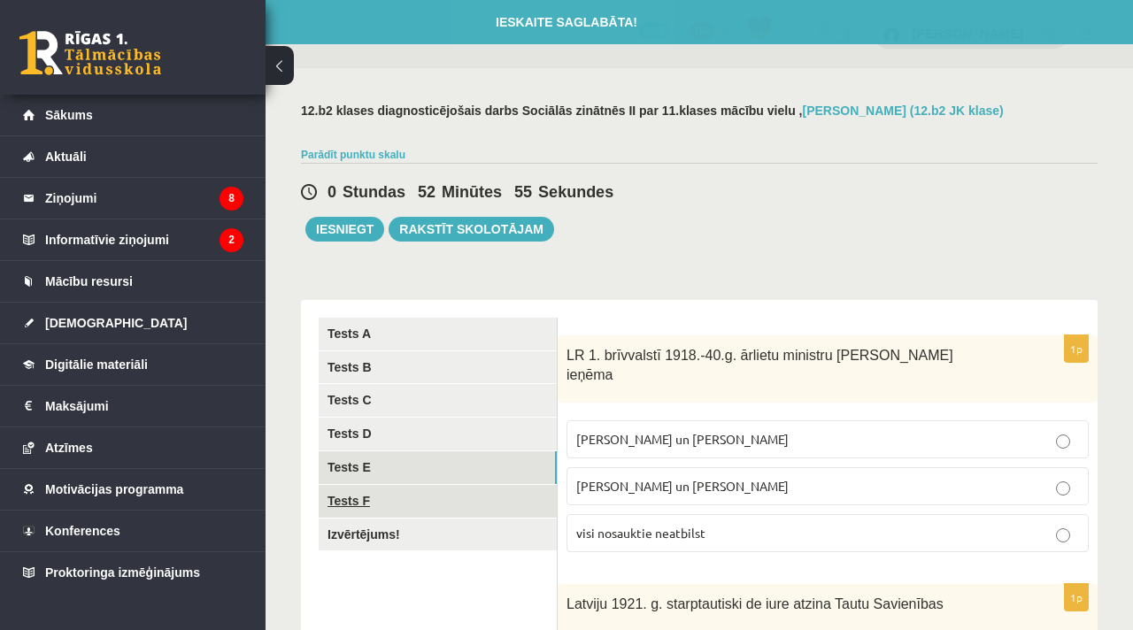
click at [493, 504] on link "Tests F" at bounding box center [438, 501] width 238 height 33
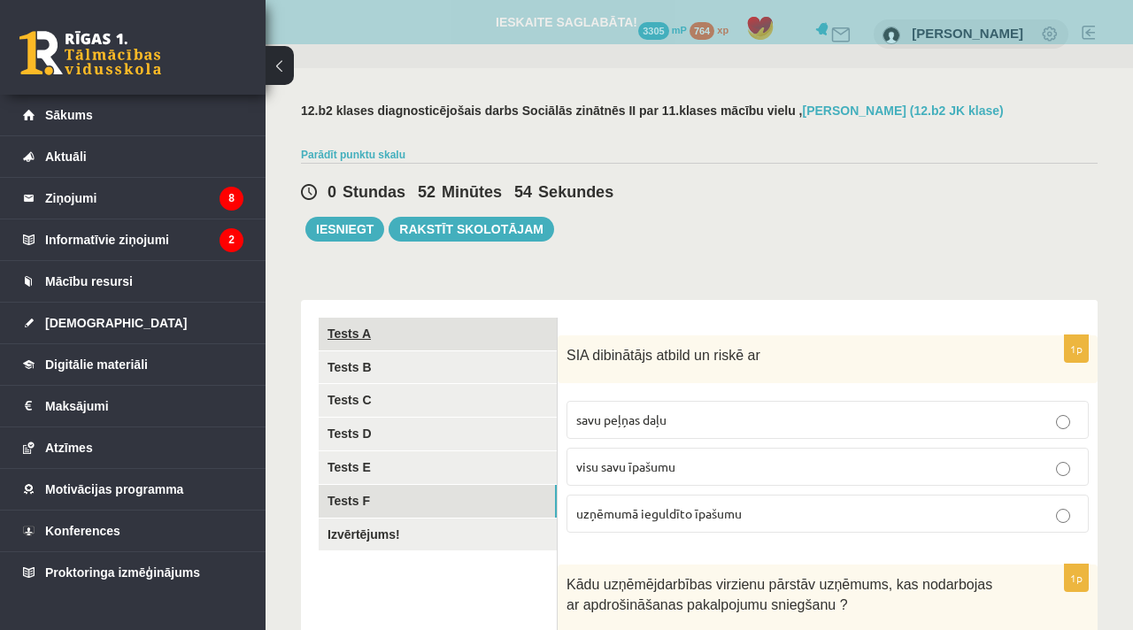
click at [486, 335] on link "Tests A" at bounding box center [438, 334] width 238 height 33
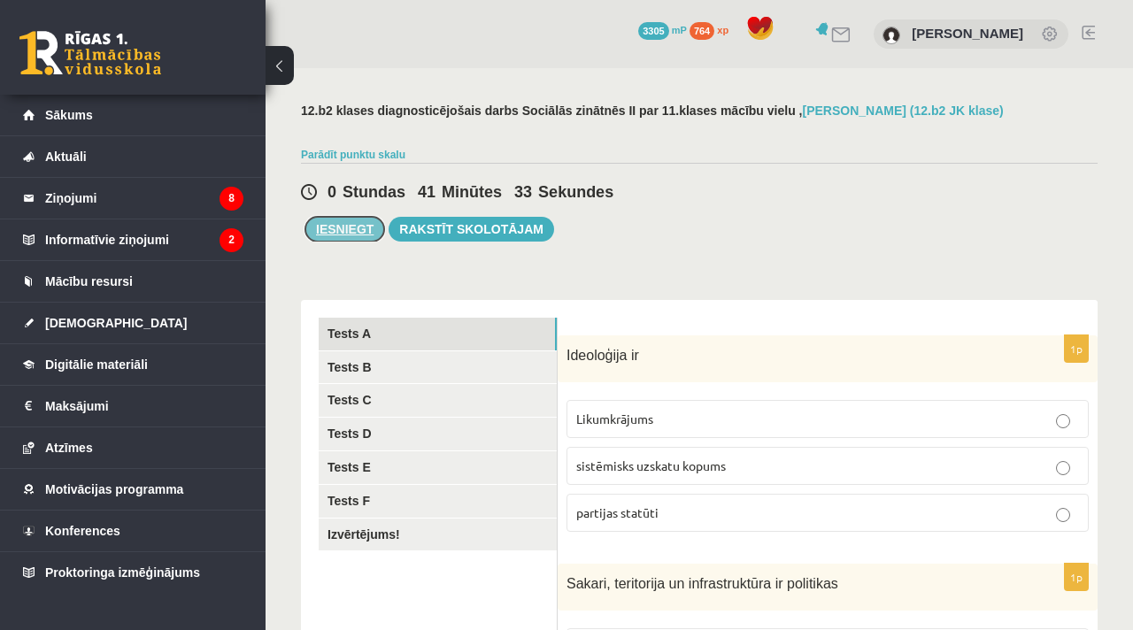
click at [312, 227] on button "Iesniegt" at bounding box center [344, 229] width 79 height 25
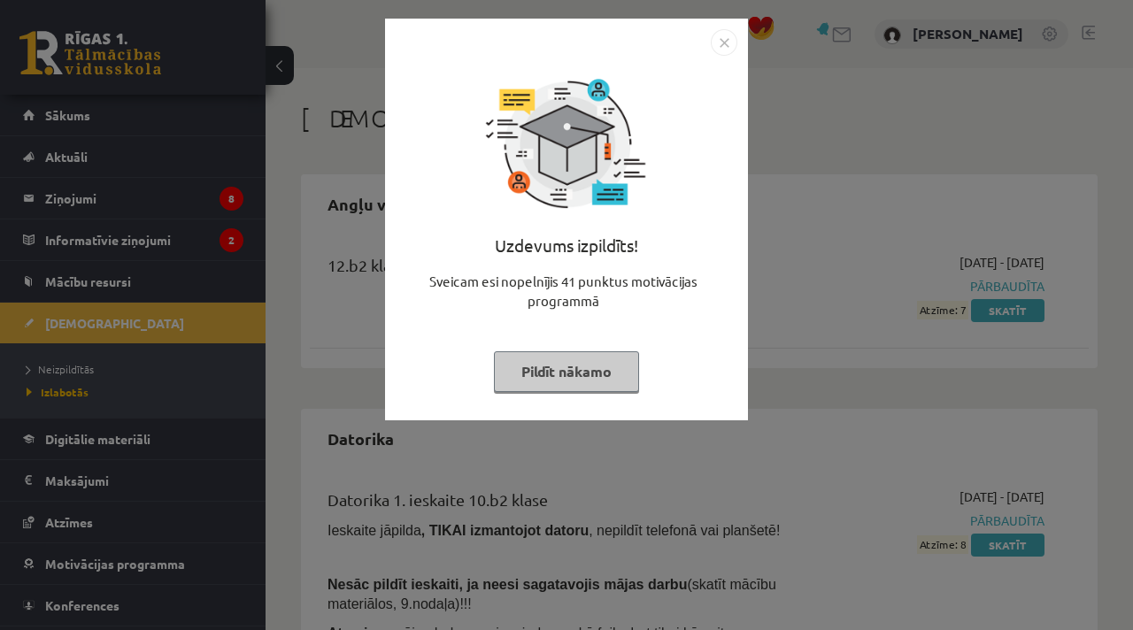
click at [735, 39] on img "Close" at bounding box center [724, 42] width 27 height 27
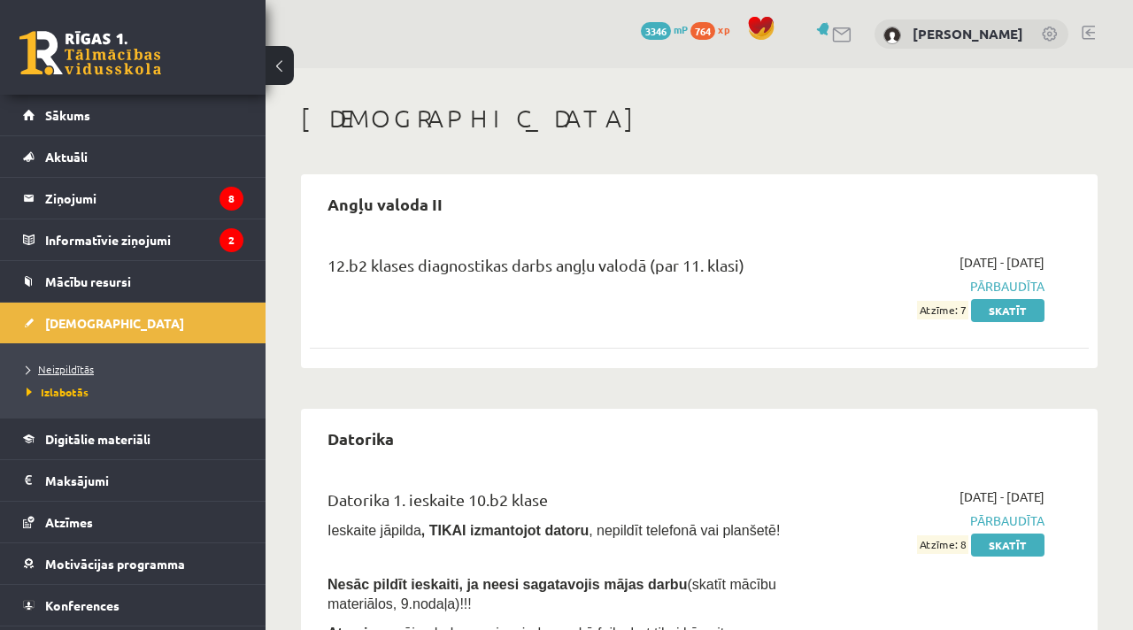
click at [46, 366] on span "Neizpildītās" at bounding box center [60, 369] width 67 height 14
